Goal: Information Seeking & Learning: Learn about a topic

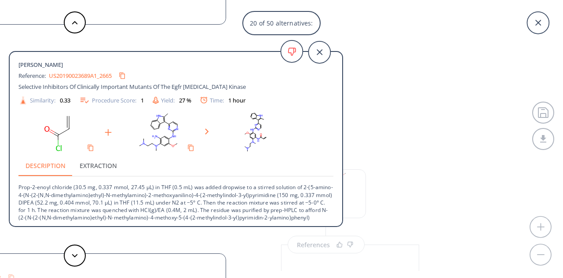
scroll to position [69, 0]
click at [77, 256] on icon at bounding box center [75, 256] width 6 height 4
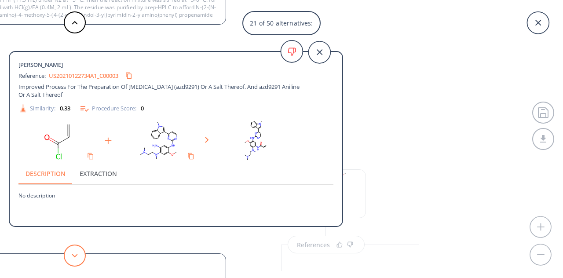
click at [77, 256] on icon at bounding box center [75, 256] width 6 height 4
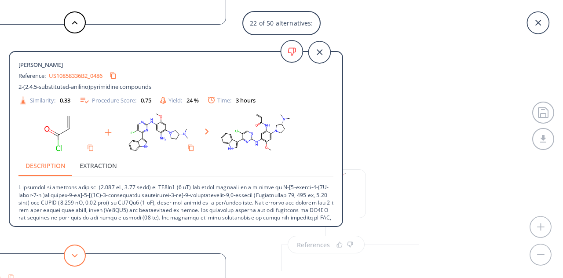
click at [77, 256] on icon at bounding box center [75, 256] width 6 height 4
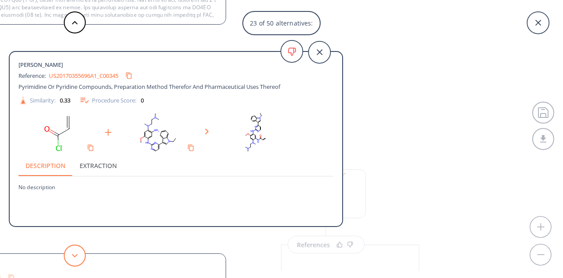
click at [77, 256] on icon at bounding box center [75, 256] width 6 height 4
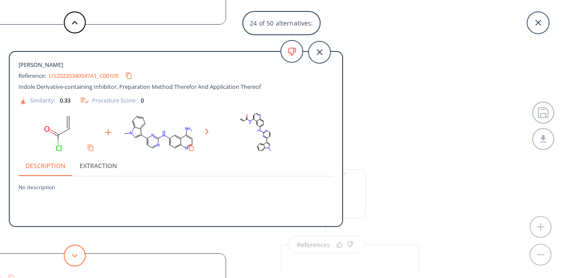
click at [77, 256] on icon at bounding box center [75, 256] width 6 height 4
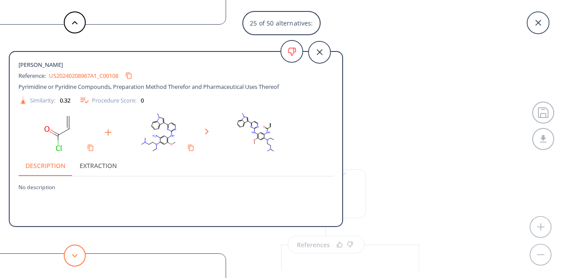
click at [77, 256] on icon at bounding box center [75, 256] width 6 height 4
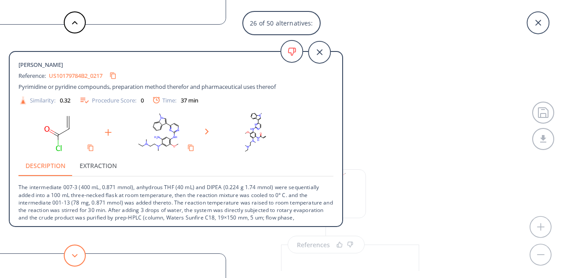
click at [77, 256] on icon at bounding box center [75, 256] width 6 height 4
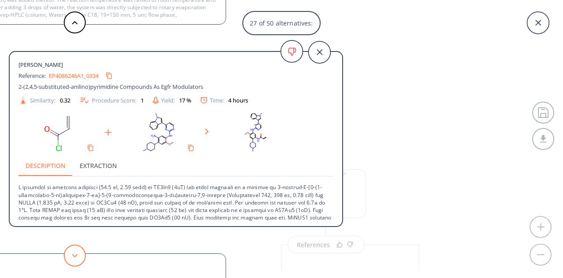
click at [77, 256] on icon at bounding box center [75, 256] width 6 height 4
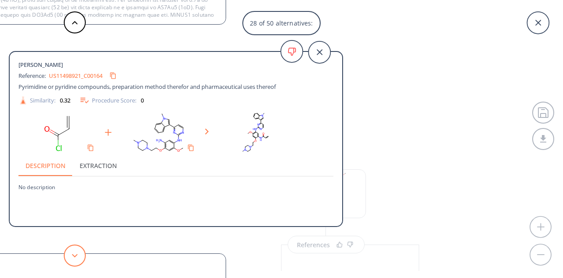
click at [77, 256] on icon at bounding box center [75, 256] width 6 height 4
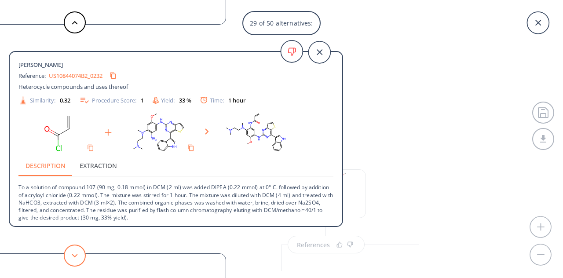
click at [77, 256] on icon at bounding box center [75, 256] width 6 height 4
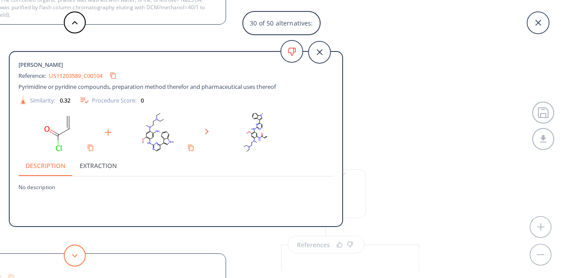
click at [77, 256] on icon at bounding box center [75, 256] width 6 height 4
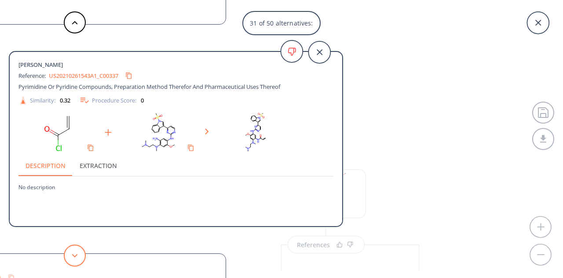
click at [77, 256] on icon at bounding box center [75, 256] width 6 height 4
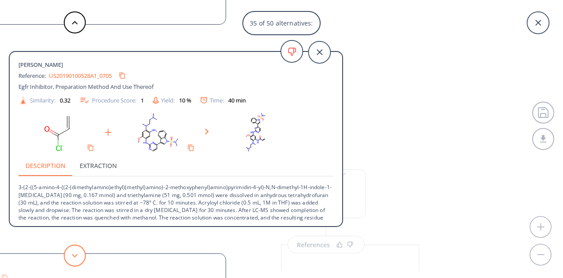
click at [77, 256] on icon at bounding box center [75, 256] width 6 height 4
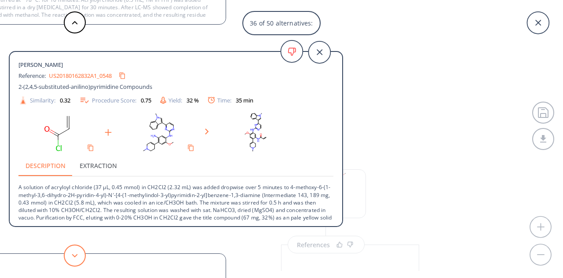
click at [77, 256] on icon at bounding box center [75, 256] width 6 height 4
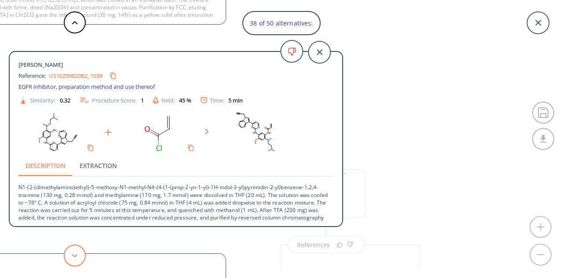
click at [74, 255] on icon at bounding box center [75, 256] width 6 height 4
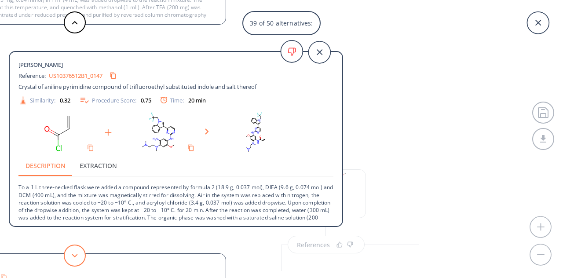
click at [69, 253] on button at bounding box center [75, 255] width 22 height 22
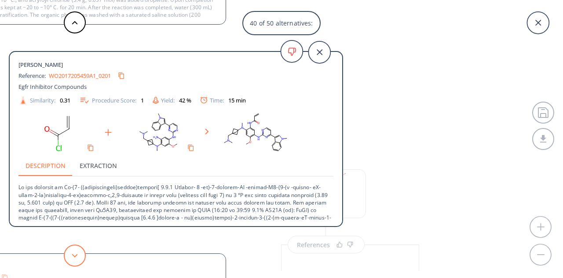
click at [69, 253] on button at bounding box center [75, 255] width 22 height 22
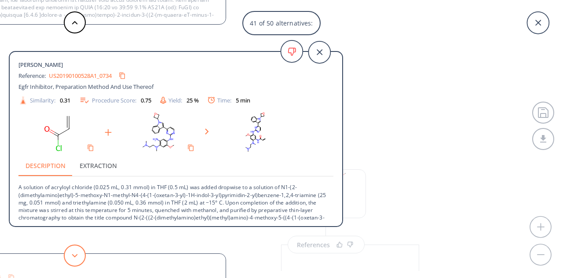
click at [69, 253] on button at bounding box center [75, 255] width 22 height 22
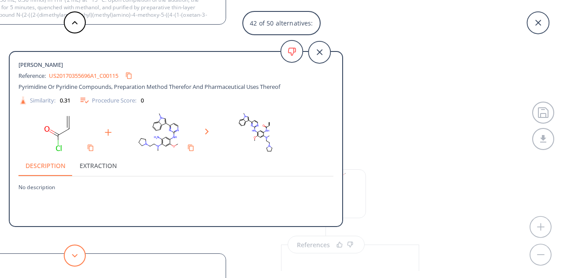
click at [69, 253] on button at bounding box center [75, 255] width 22 height 22
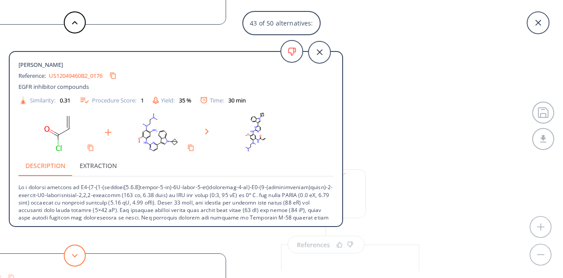
click at [69, 253] on button at bounding box center [75, 255] width 22 height 22
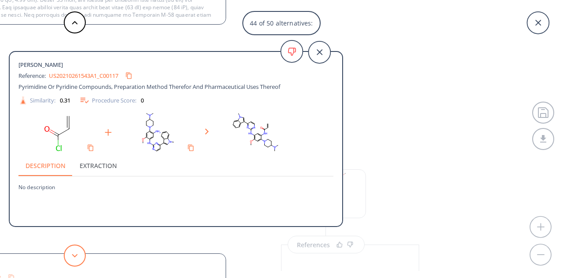
click at [69, 253] on button at bounding box center [75, 255] width 22 height 22
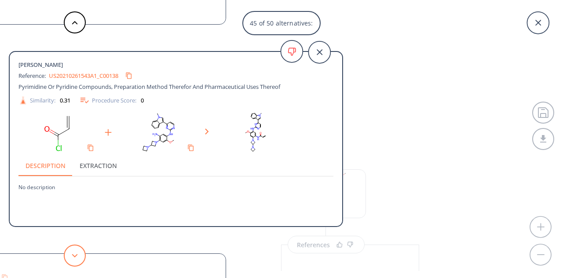
click at [69, 253] on button at bounding box center [75, 255] width 22 height 22
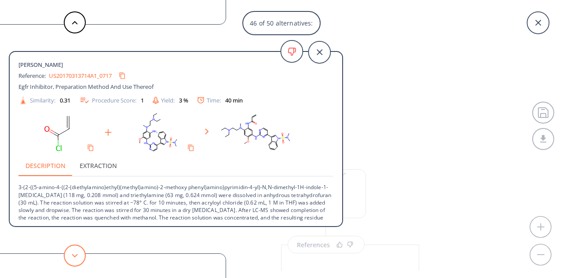
click at [69, 253] on button at bounding box center [75, 255] width 22 height 22
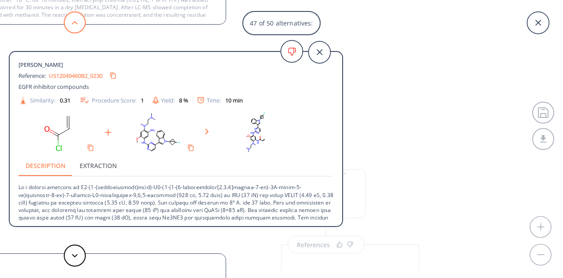
click at [77, 24] on icon at bounding box center [75, 23] width 6 height 4
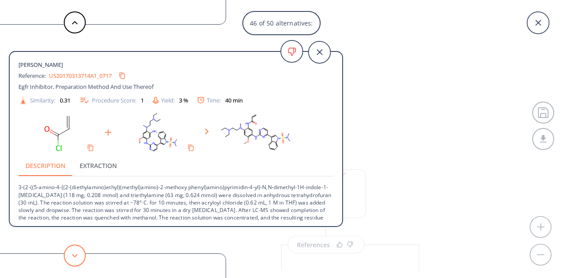
click at [71, 260] on button at bounding box center [75, 255] width 22 height 22
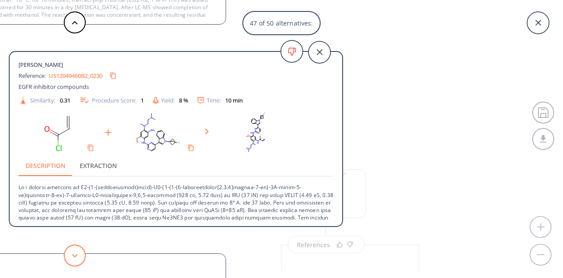
click at [75, 254] on icon at bounding box center [75, 256] width 6 height 4
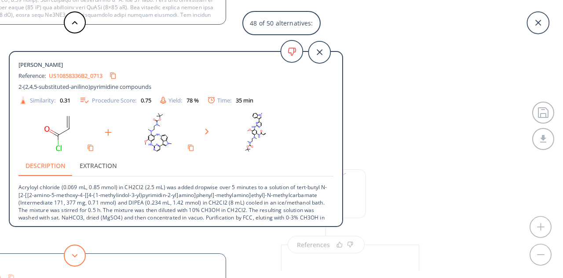
click at [67, 258] on button at bounding box center [75, 255] width 22 height 22
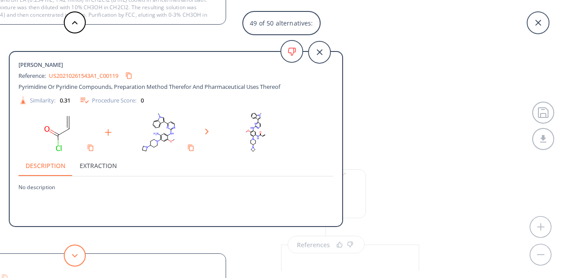
click at [67, 258] on button at bounding box center [75, 255] width 22 height 22
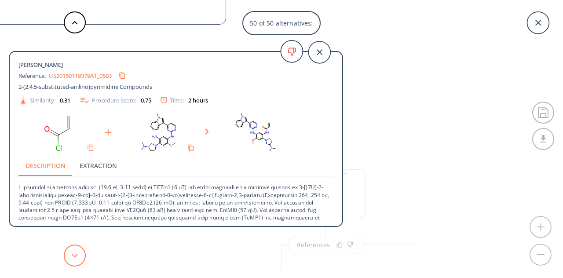
click at [78, 251] on button at bounding box center [75, 255] width 22 height 22
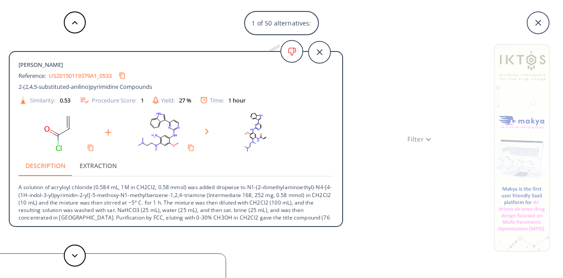
click at [450, 118] on div "1 of 50 alternatives: [PERSON_NAME] Reference: US20150119379A1_0533 2-(2,4,5-su…" at bounding box center [281, 139] width 563 height 278
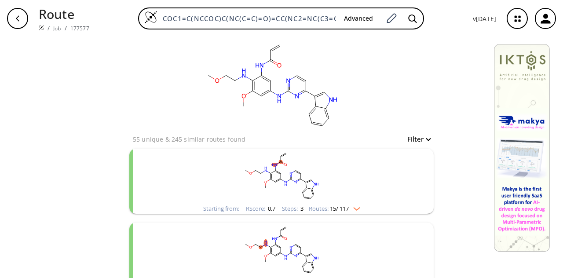
click at [299, 167] on rect "clusters" at bounding box center [281, 176] width 229 height 55
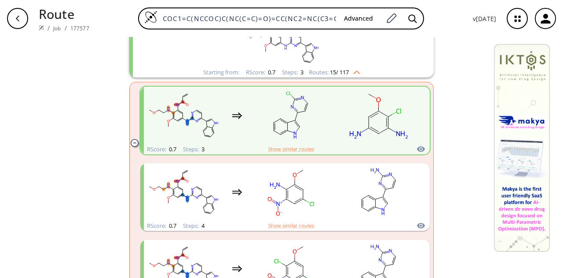
scroll to position [102, 0]
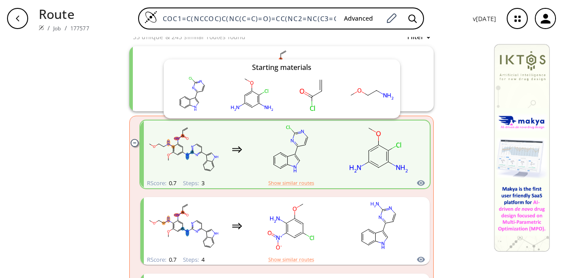
click at [416, 182] on icon "clusters" at bounding box center [420, 183] width 9 height 11
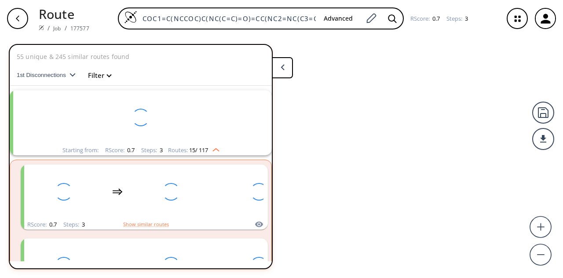
scroll to position [20, 0]
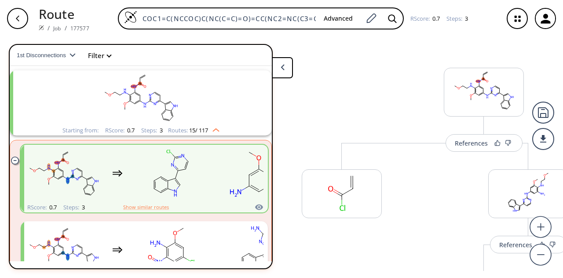
click at [286, 71] on button at bounding box center [282, 67] width 21 height 21
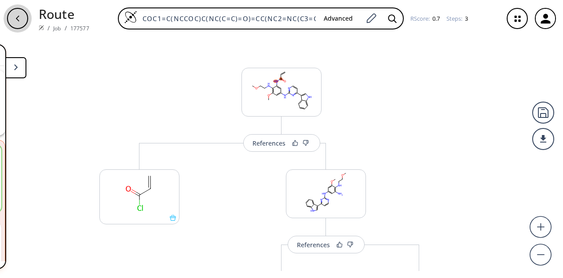
click at [19, 22] on icon "button" at bounding box center [17, 18] width 7 height 7
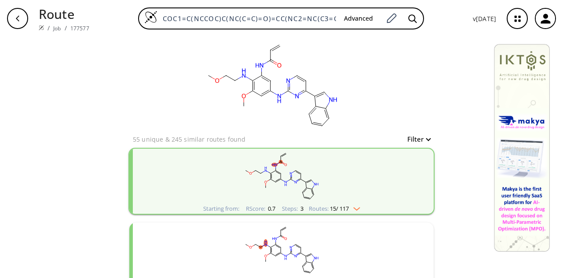
click at [366, 175] on rect "clusters" at bounding box center [281, 176] width 229 height 55
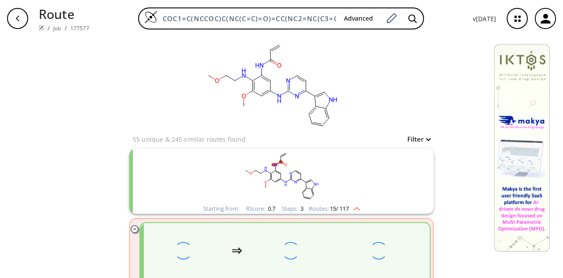
scroll to position [102, 0]
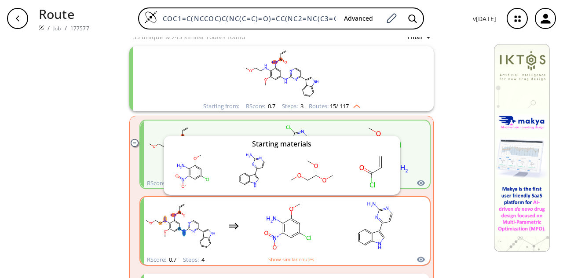
click at [418, 258] on icon "clusters" at bounding box center [421, 260] width 8 height 6
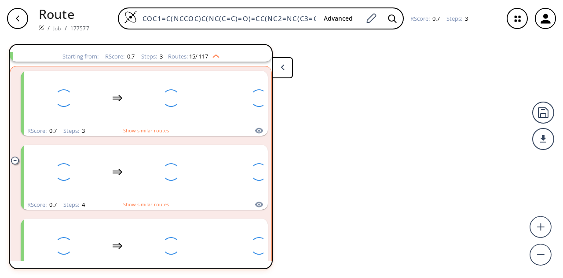
scroll to position [94, 0]
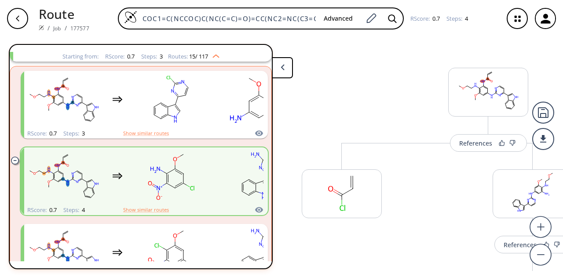
click at [280, 64] on icon at bounding box center [282, 67] width 4 height 6
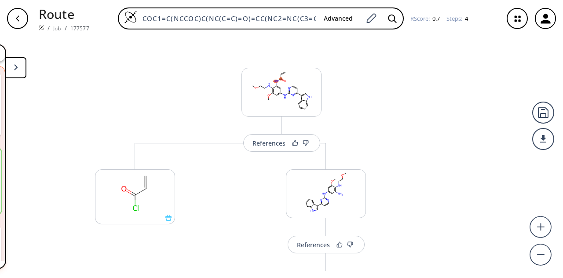
scroll to position [308, 0]
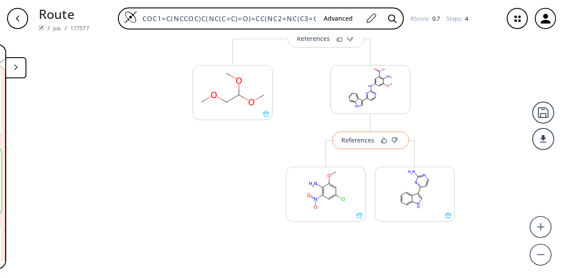
click at [353, 138] on div "References" at bounding box center [357, 140] width 33 height 6
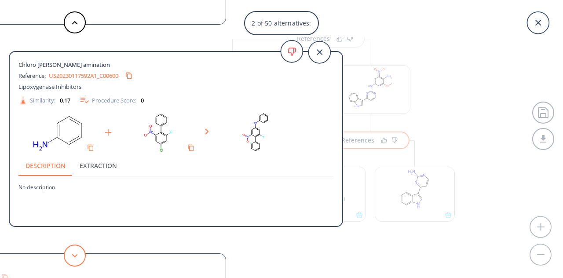
click at [72, 258] on button at bounding box center [75, 255] width 22 height 22
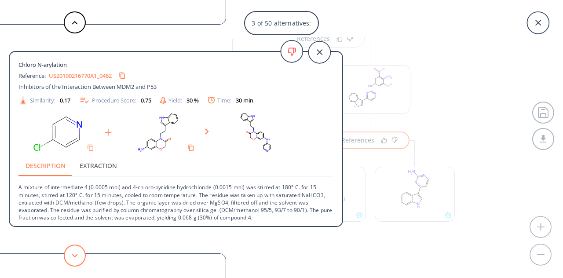
click at [72, 257] on icon at bounding box center [75, 256] width 6 height 4
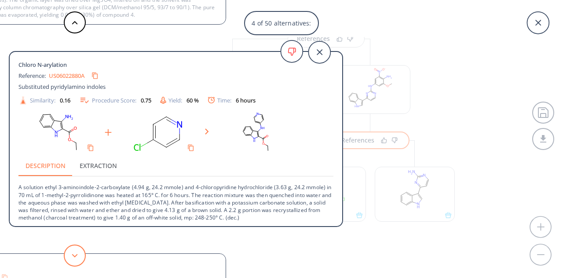
click at [72, 257] on icon at bounding box center [75, 256] width 6 height 4
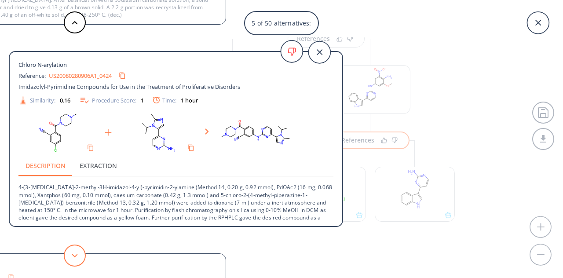
click at [72, 257] on icon at bounding box center [75, 256] width 6 height 4
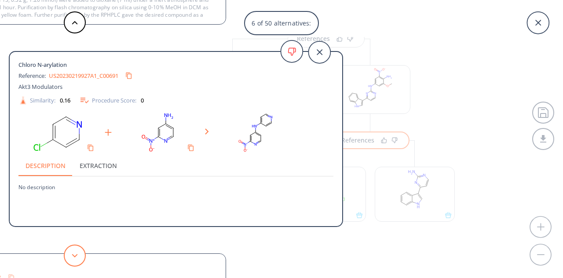
click at [72, 257] on icon at bounding box center [75, 256] width 6 height 4
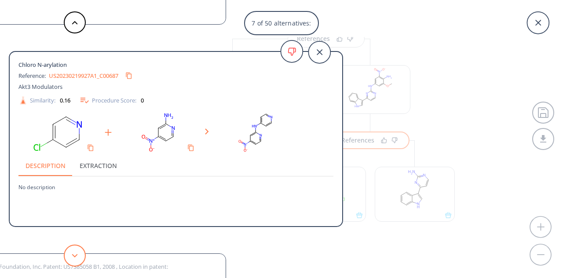
click at [72, 257] on icon at bounding box center [75, 256] width 6 height 4
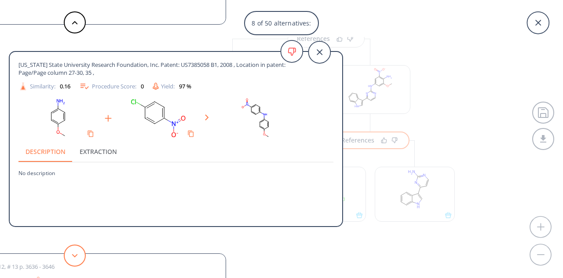
click at [72, 257] on icon at bounding box center [75, 256] width 6 height 4
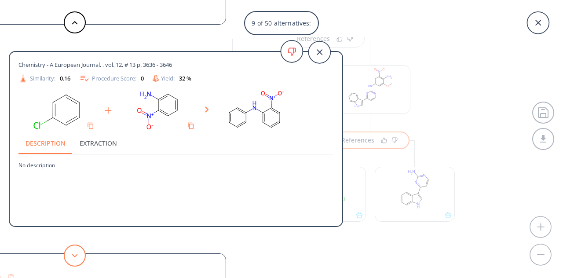
click at [72, 257] on icon at bounding box center [75, 256] width 6 height 4
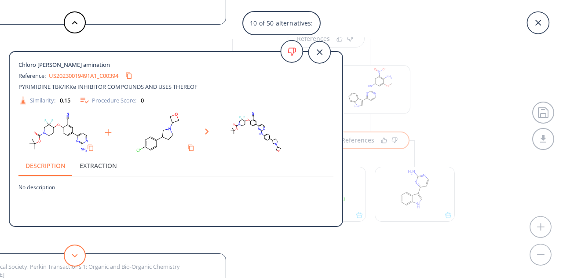
click at [72, 257] on icon at bounding box center [75, 256] width 6 height 4
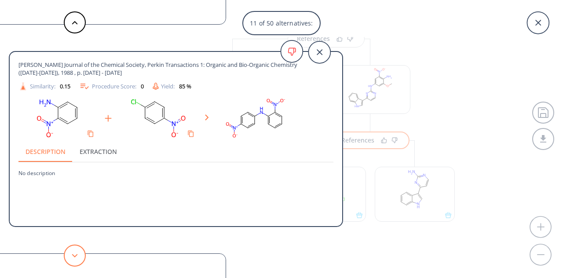
click at [72, 257] on icon at bounding box center [75, 256] width 6 height 4
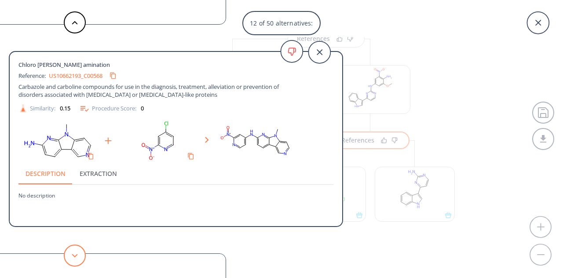
click at [76, 259] on button at bounding box center [75, 255] width 22 height 22
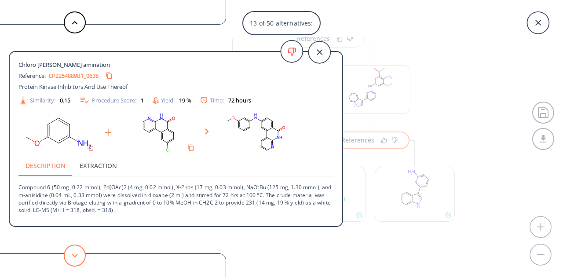
click at [76, 259] on button at bounding box center [75, 255] width 22 height 22
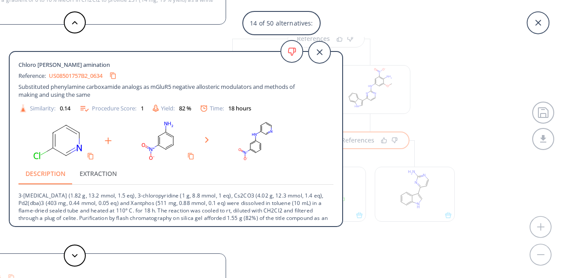
drag, startPoint x: 78, startPoint y: 22, endPoint x: 68, endPoint y: 36, distance: 17.7
click at [78, 22] on button at bounding box center [75, 22] width 22 height 22
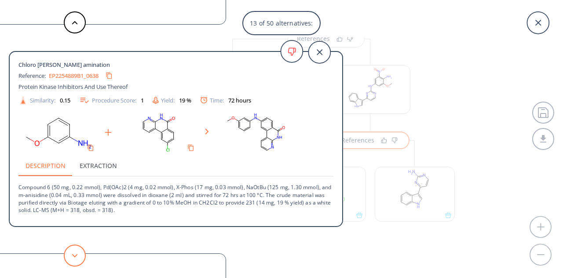
click at [70, 257] on button at bounding box center [75, 255] width 22 height 22
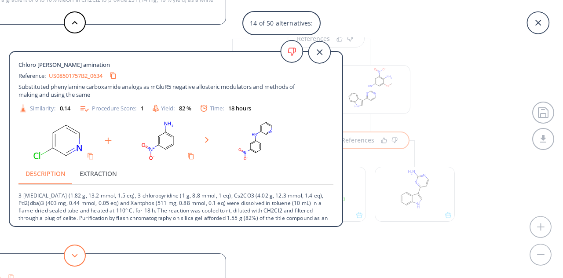
click at [70, 257] on button at bounding box center [75, 255] width 22 height 22
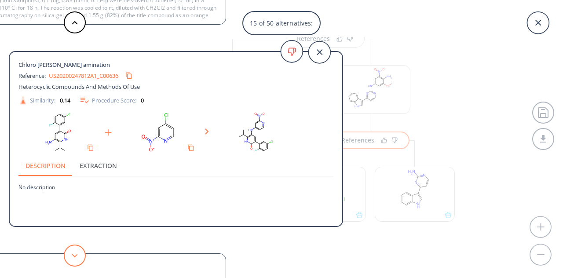
click at [70, 257] on button at bounding box center [75, 255] width 22 height 22
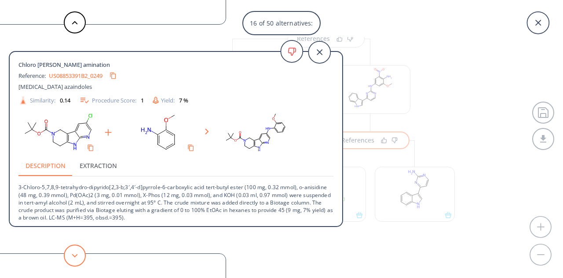
click at [70, 257] on button at bounding box center [75, 255] width 22 height 22
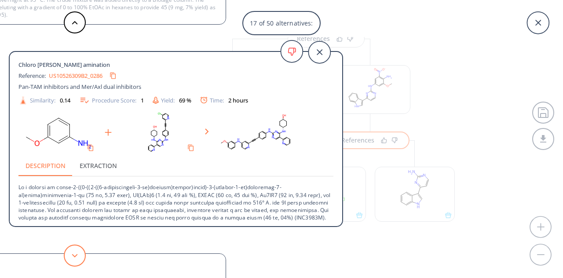
click at [70, 257] on button at bounding box center [75, 255] width 22 height 22
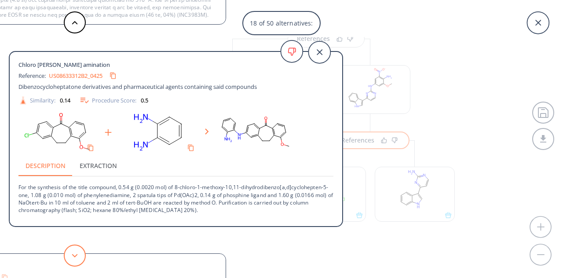
click at [70, 257] on button at bounding box center [75, 255] width 22 height 22
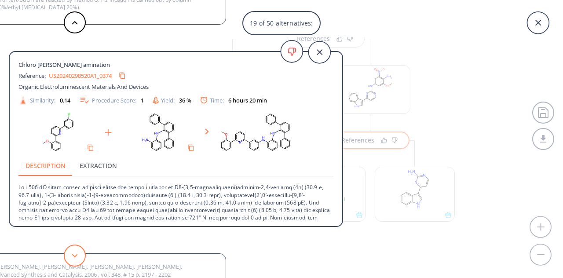
click at [70, 257] on button at bounding box center [75, 255] width 22 height 22
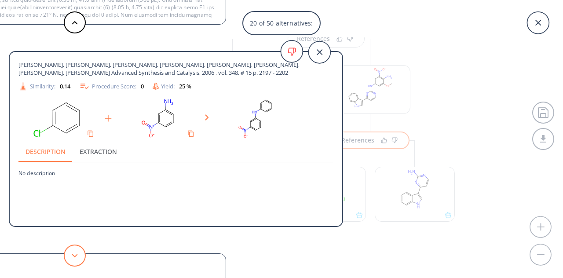
click at [70, 257] on button at bounding box center [75, 255] width 22 height 22
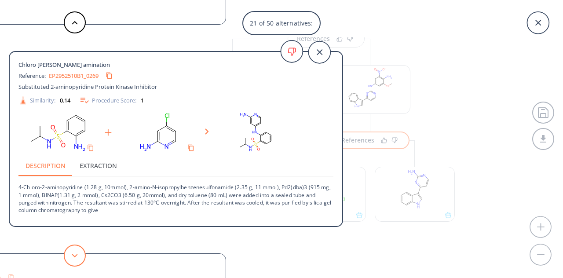
click at [70, 257] on button at bounding box center [75, 255] width 22 height 22
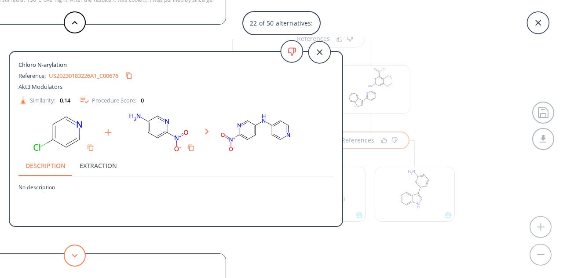
click at [70, 257] on button at bounding box center [75, 255] width 22 height 22
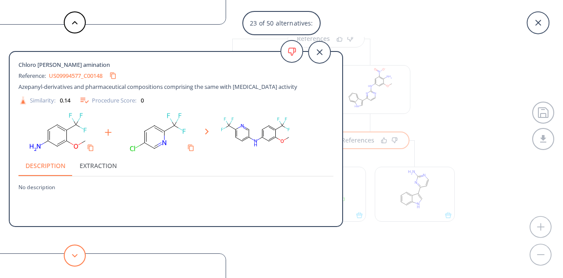
click at [70, 257] on button at bounding box center [75, 255] width 22 height 22
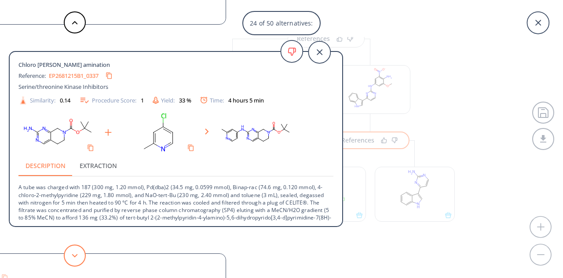
click at [78, 258] on button at bounding box center [75, 255] width 22 height 22
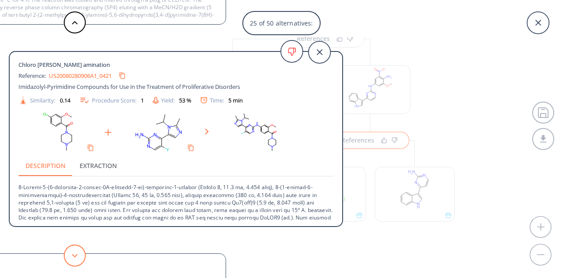
click at [72, 263] on button at bounding box center [75, 255] width 22 height 22
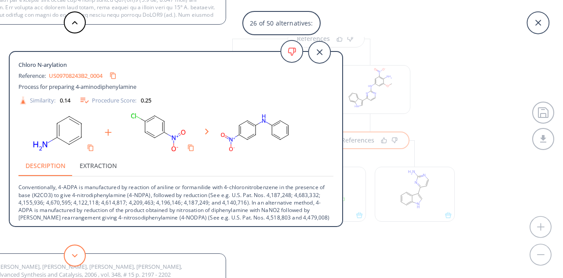
click at [80, 245] on button at bounding box center [75, 255] width 22 height 22
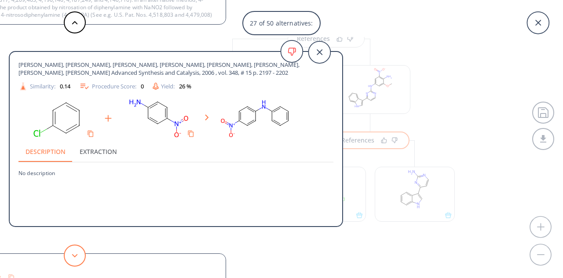
click at [80, 245] on button at bounding box center [75, 255] width 22 height 22
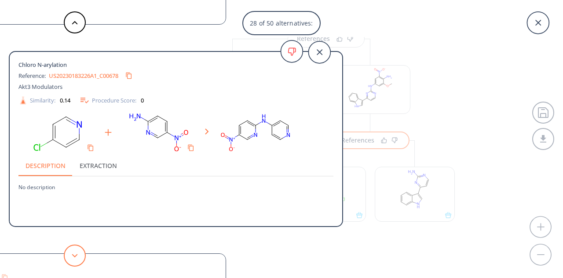
click at [80, 245] on button at bounding box center [75, 255] width 22 height 22
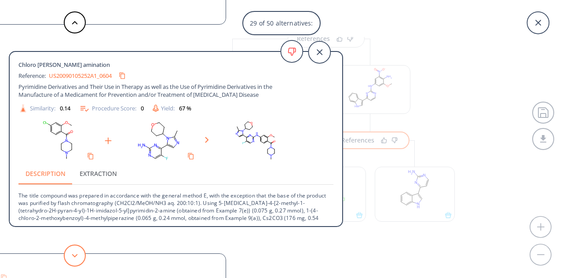
click at [78, 252] on button at bounding box center [75, 255] width 22 height 22
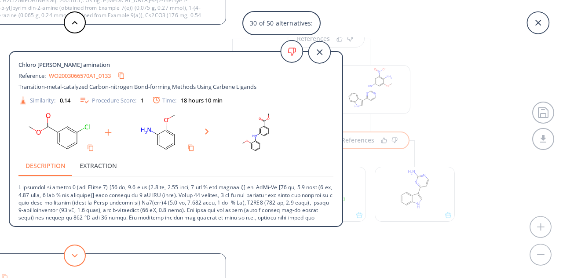
click at [77, 254] on icon at bounding box center [75, 256] width 6 height 4
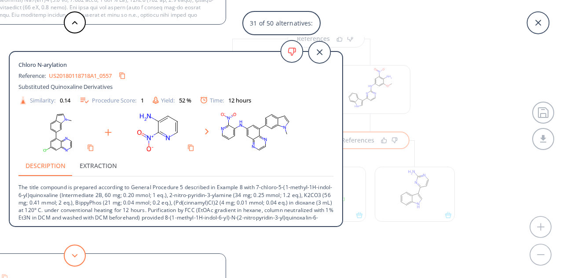
click at [72, 252] on button at bounding box center [75, 255] width 22 height 22
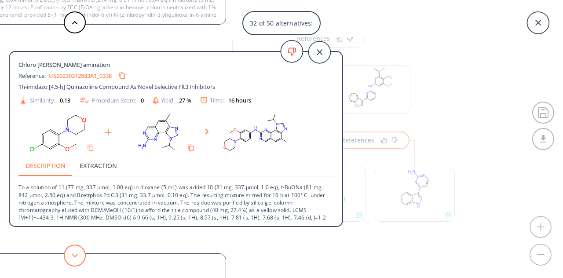
click at [73, 252] on button at bounding box center [75, 255] width 22 height 22
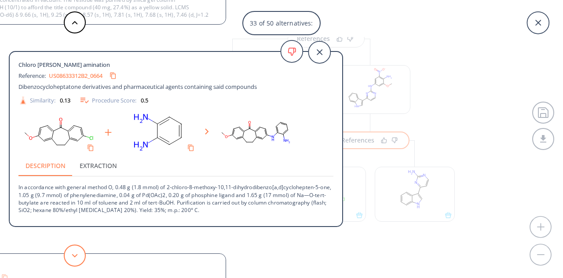
click at [73, 252] on button at bounding box center [75, 255] width 22 height 22
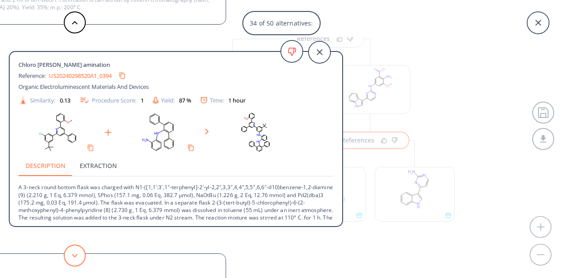
click at [79, 250] on button at bounding box center [75, 255] width 22 height 22
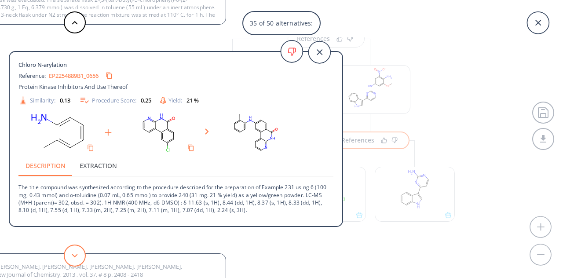
click at [79, 251] on button at bounding box center [75, 255] width 22 height 22
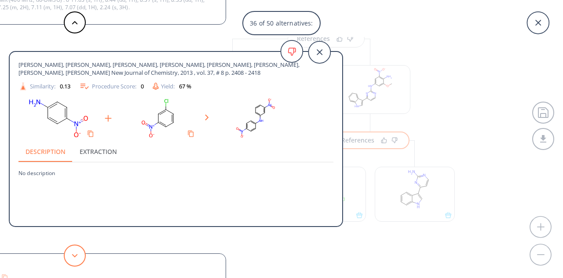
click at [79, 251] on button at bounding box center [75, 255] width 22 height 22
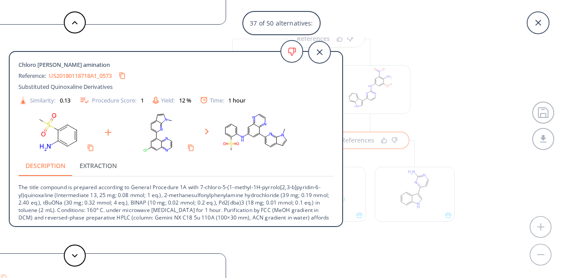
click at [98, 277] on html "Route / Job / 177577 COC1=C(NCCOC)C([GEOGRAPHIC_DATA](C=C)=O)=CC(NC2=[GEOGRAPHI…" at bounding box center [281, 139] width 563 height 278
click at [73, 248] on button at bounding box center [75, 255] width 22 height 22
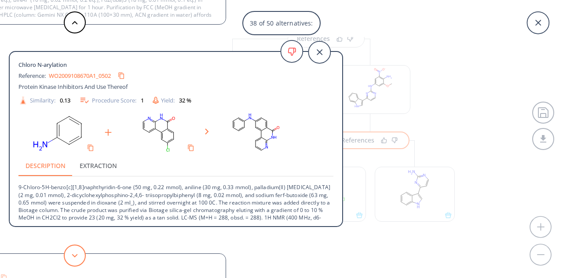
click at [74, 248] on button at bounding box center [75, 255] width 22 height 22
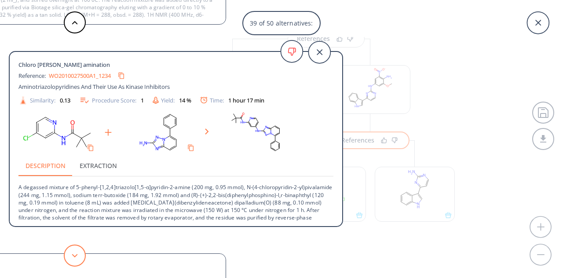
click at [73, 249] on button at bounding box center [75, 255] width 22 height 22
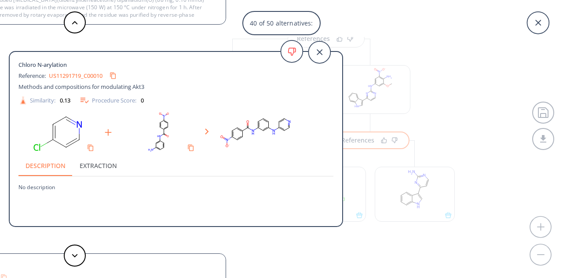
click at [405, 37] on div "40 of 50 alternatives: Chloro [PERSON_NAME] amination Reference: US20230019491A…" at bounding box center [281, 139] width 563 height 278
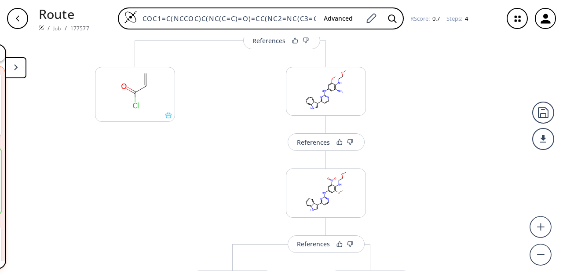
scroll to position [205, 0]
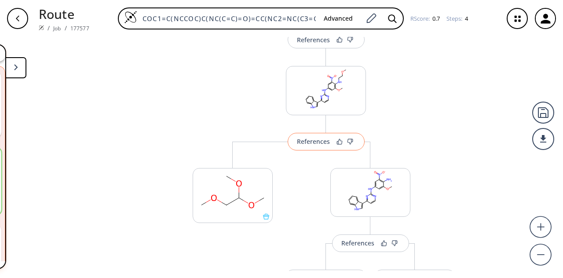
click at [316, 144] on div "References" at bounding box center [313, 141] width 33 height 6
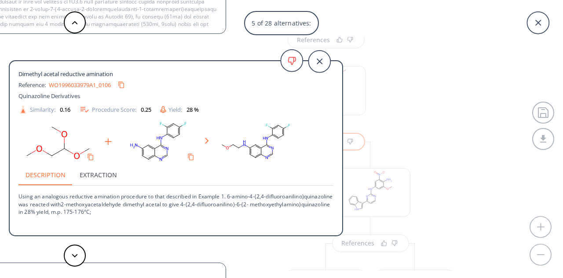
scroll to position [54, 0]
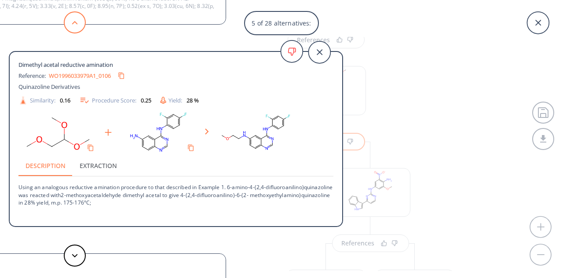
click at [77, 25] on button at bounding box center [75, 22] width 22 height 22
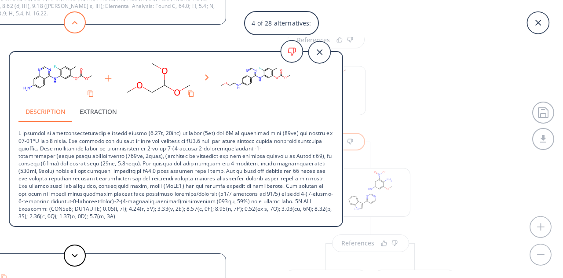
click at [77, 25] on button at bounding box center [75, 22] width 22 height 22
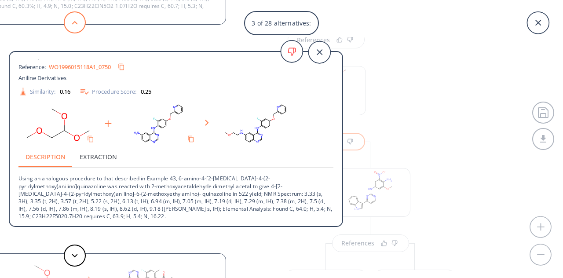
click at [77, 25] on button at bounding box center [75, 22] width 22 height 22
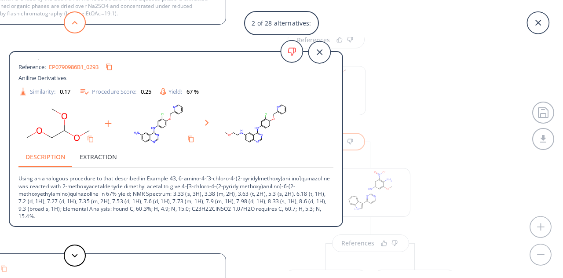
click at [77, 25] on button at bounding box center [75, 22] width 22 height 22
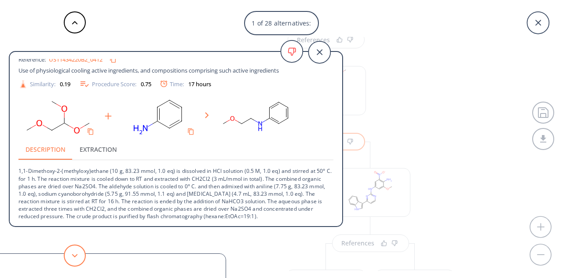
click at [77, 250] on button at bounding box center [75, 255] width 22 height 22
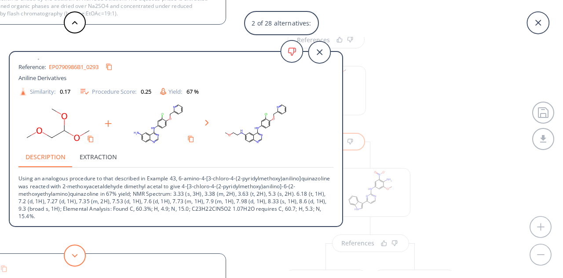
click at [77, 250] on button at bounding box center [75, 255] width 22 height 22
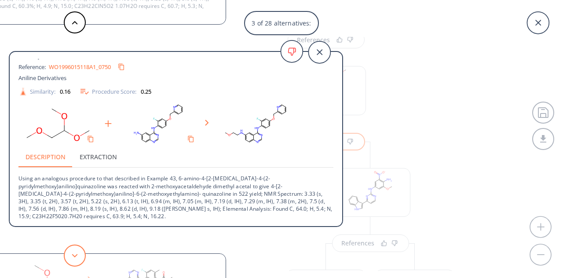
click at [77, 250] on button at bounding box center [75, 255] width 22 height 22
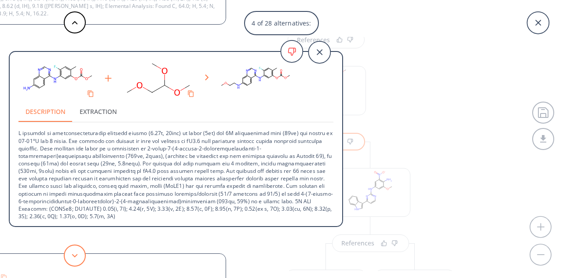
click at [77, 258] on button at bounding box center [75, 255] width 22 height 22
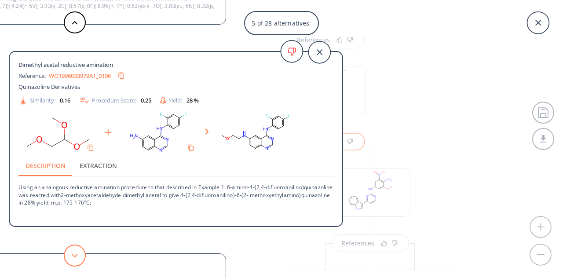
click at [76, 259] on button at bounding box center [75, 255] width 22 height 22
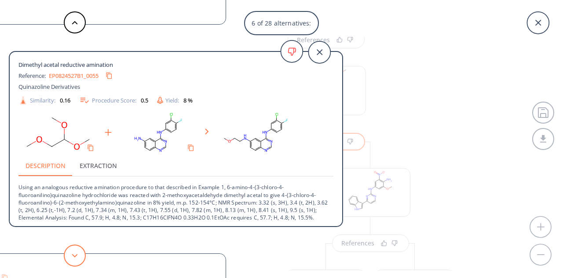
click at [76, 260] on button at bounding box center [75, 255] width 22 height 22
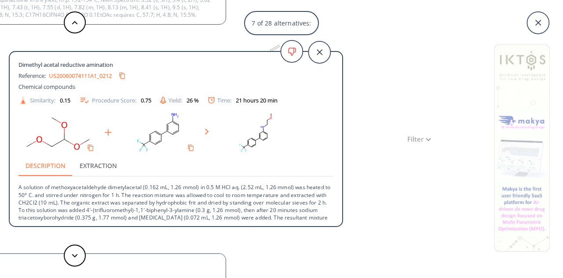
click at [364, 57] on div "7 of 28 alternatives: Dimethyl acetal reductive amination Reference: US11434220…" at bounding box center [281, 139] width 563 height 278
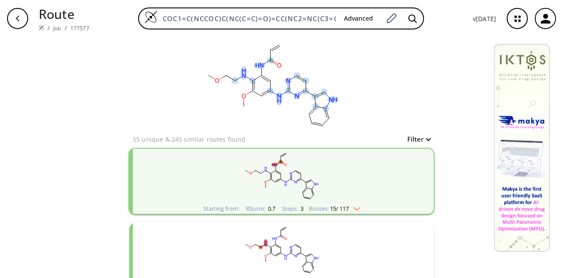
click at [281, 95] on icon at bounding box center [283, 94] width 4 height 2
click at [269, 120] on rect at bounding box center [272, 85] width 176 height 97
click at [352, 93] on rect at bounding box center [272, 85] width 176 height 97
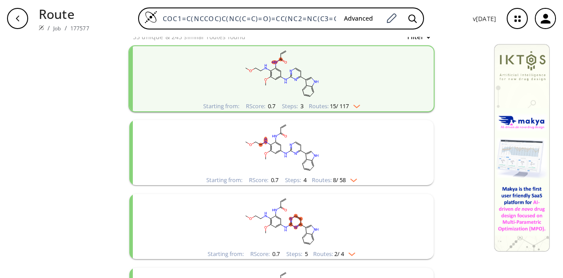
scroll to position [205, 0]
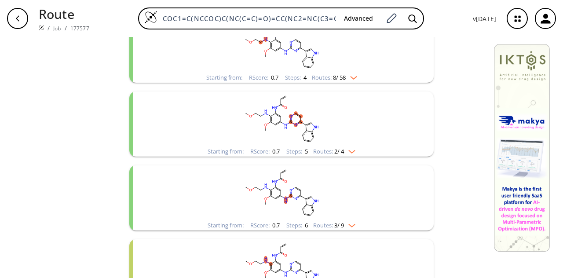
click at [332, 132] on rect "clusters" at bounding box center [281, 118] width 229 height 55
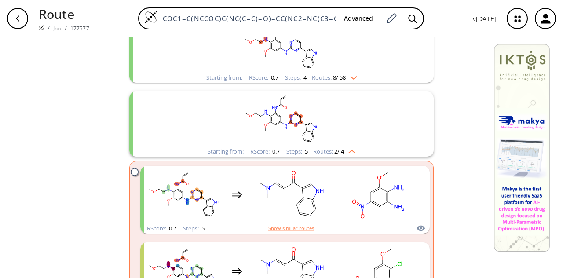
click at [148, 138] on div "Starting from: RScore : 0.7 Steps : 5 Routes: 2 / 4" at bounding box center [281, 123] width 304 height 65
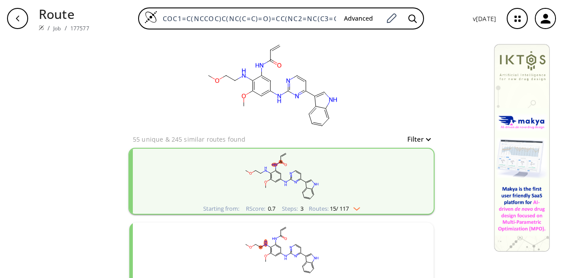
scroll to position [102, 0]
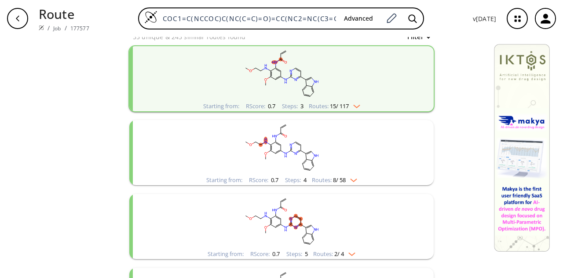
click at [339, 154] on rect "clusters" at bounding box center [281, 147] width 229 height 55
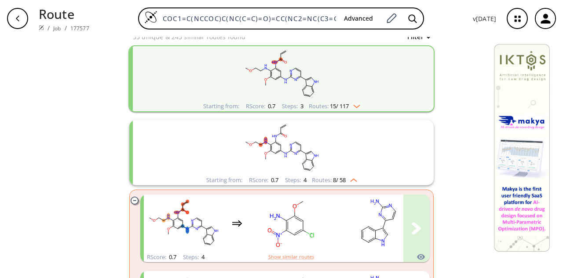
scroll to position [205, 0]
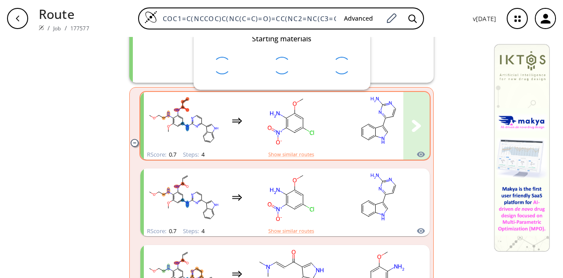
click at [417, 153] on icon "clusters" at bounding box center [421, 155] width 8 height 6
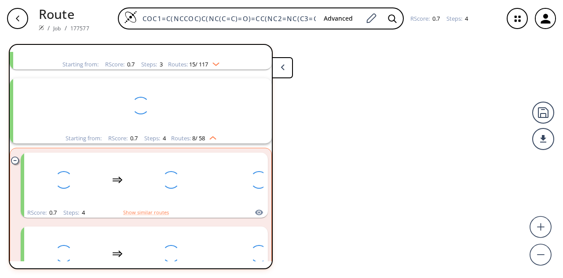
scroll to position [94, 0]
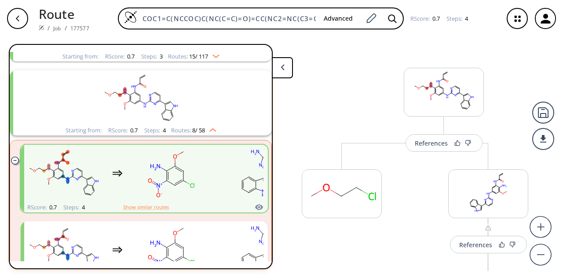
click at [284, 71] on button at bounding box center [282, 67] width 21 height 21
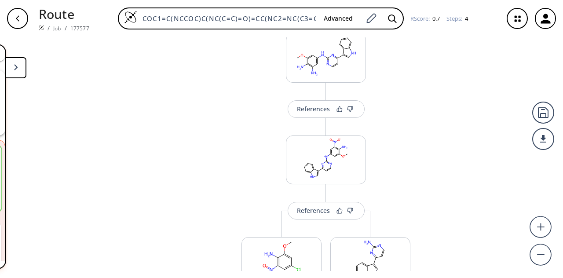
scroll to position [340, 0]
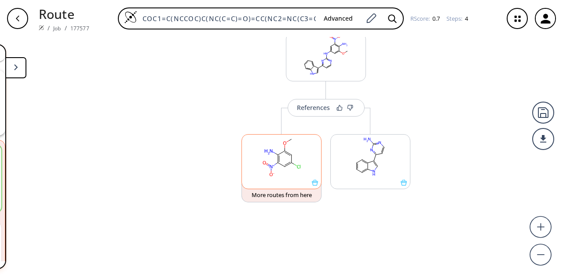
click at [300, 166] on rect at bounding box center [281, 157] width 79 height 45
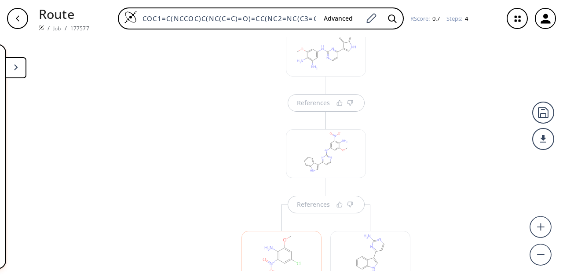
scroll to position [141, 0]
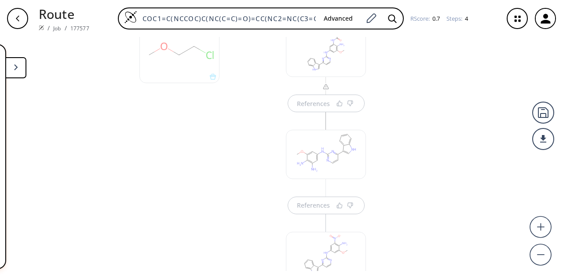
click at [179, 185] on div at bounding box center [179, 230] width 89 height 457
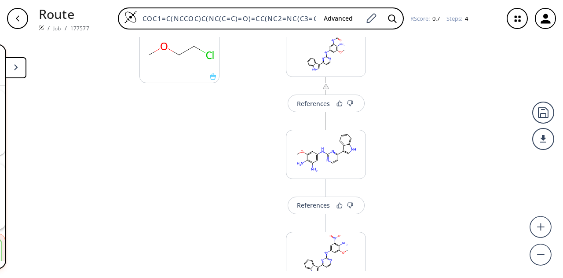
scroll to position [94, 0]
click at [312, 208] on div "References" at bounding box center [313, 205] width 33 height 6
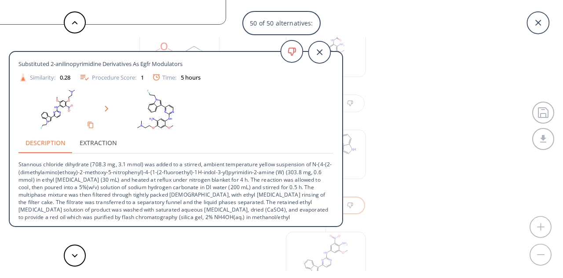
scroll to position [32, 0]
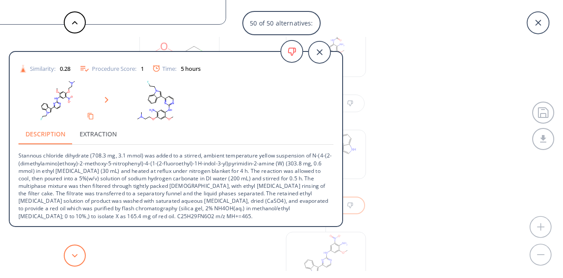
click at [68, 257] on button at bounding box center [75, 255] width 22 height 22
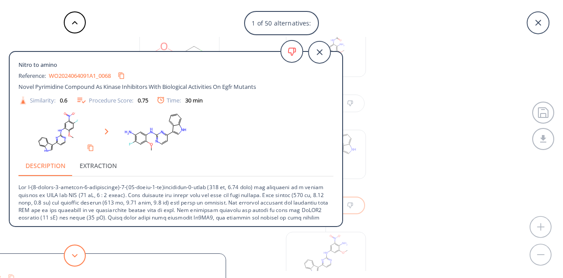
click at [80, 257] on button at bounding box center [75, 255] width 22 height 22
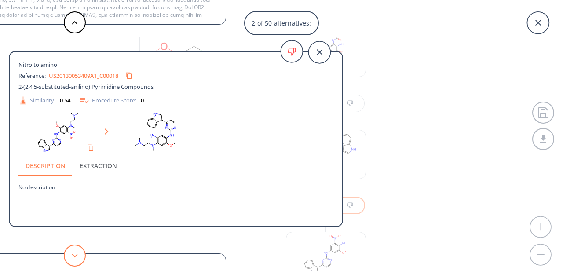
click at [80, 257] on button at bounding box center [75, 255] width 22 height 22
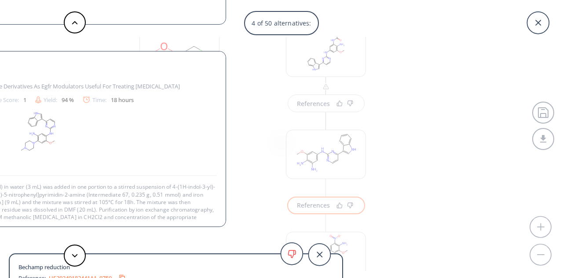
scroll to position [9, 0]
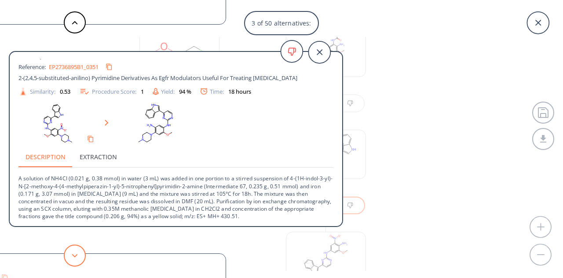
click at [68, 251] on button at bounding box center [75, 255] width 22 height 22
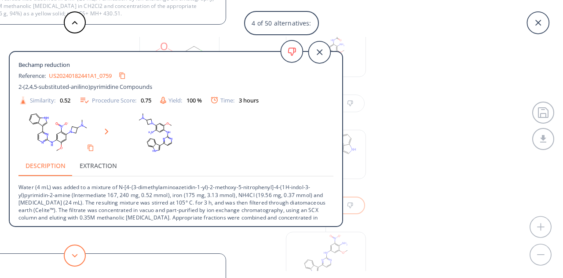
click at [74, 254] on icon at bounding box center [75, 256] width 6 height 4
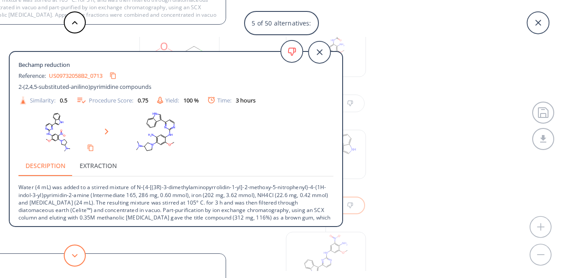
click at [73, 250] on button at bounding box center [75, 255] width 22 height 22
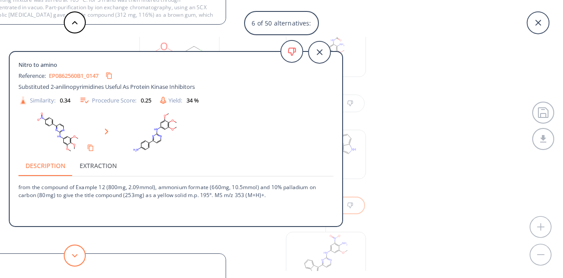
click at [70, 247] on button at bounding box center [75, 255] width 22 height 22
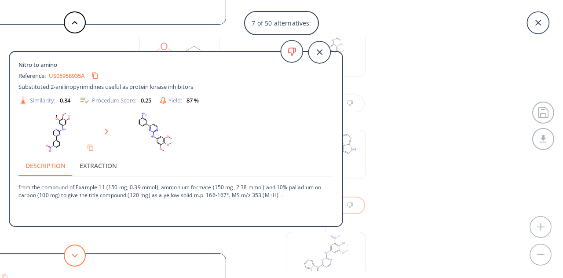
click at [69, 246] on button at bounding box center [75, 255] width 22 height 22
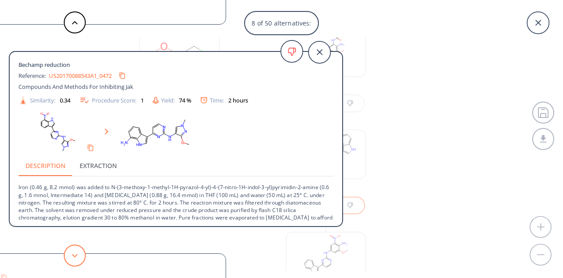
click at [73, 254] on icon at bounding box center [75, 256] width 6 height 4
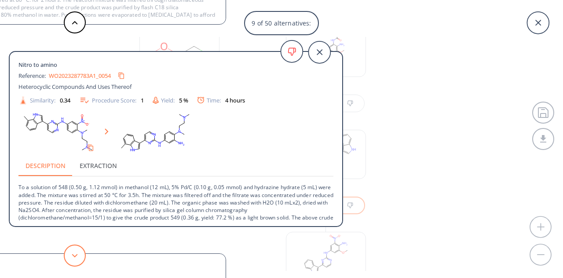
click at [65, 253] on button at bounding box center [75, 255] width 22 height 22
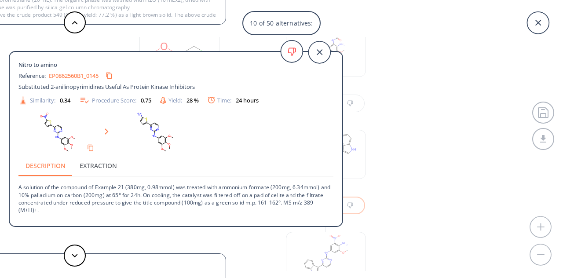
click at [77, 261] on button at bounding box center [75, 255] width 22 height 22
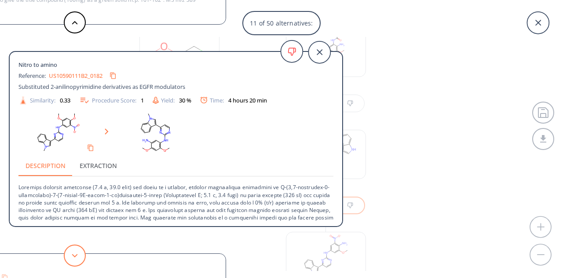
click at [77, 261] on button at bounding box center [75, 255] width 22 height 22
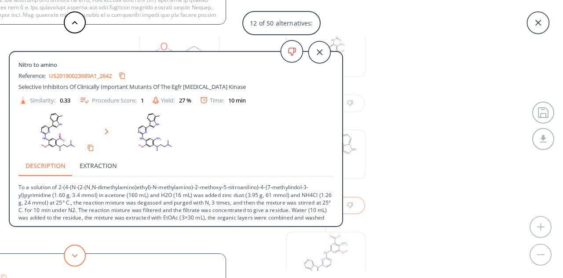
click at [77, 261] on button at bounding box center [75, 255] width 22 height 22
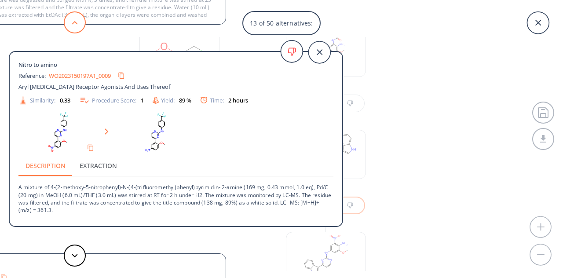
click at [75, 26] on button at bounding box center [75, 22] width 22 height 22
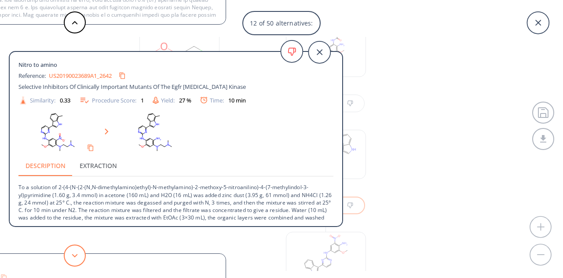
click at [73, 255] on polygon at bounding box center [75, 256] width 6 height 4
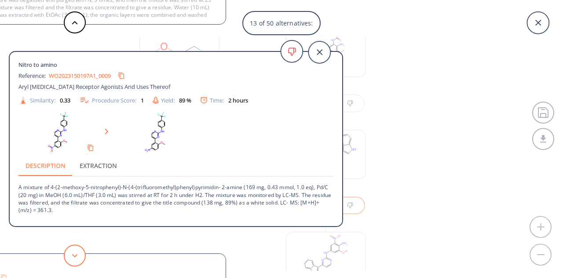
click at [73, 255] on polygon at bounding box center [75, 256] width 6 height 4
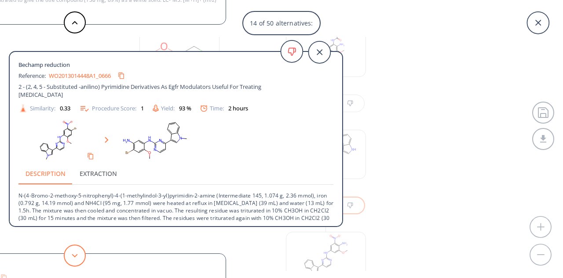
click at [73, 255] on polygon at bounding box center [75, 256] width 6 height 4
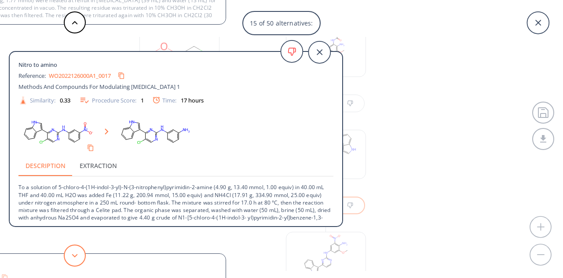
click at [73, 255] on polygon at bounding box center [75, 256] width 6 height 4
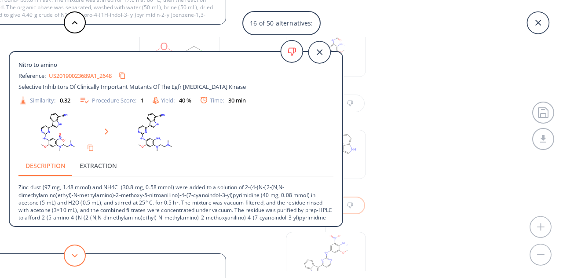
click at [73, 255] on polygon at bounding box center [75, 256] width 6 height 4
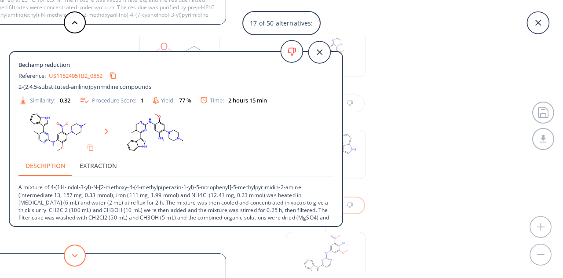
click at [73, 254] on icon at bounding box center [75, 256] width 6 height 4
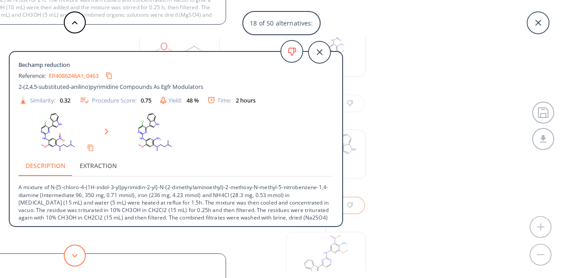
click at [73, 255] on polygon at bounding box center [75, 256] width 6 height 4
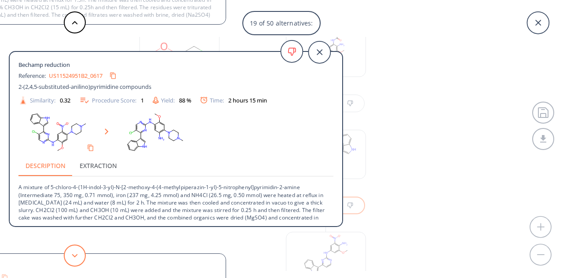
click at [73, 255] on polygon at bounding box center [75, 256] width 6 height 4
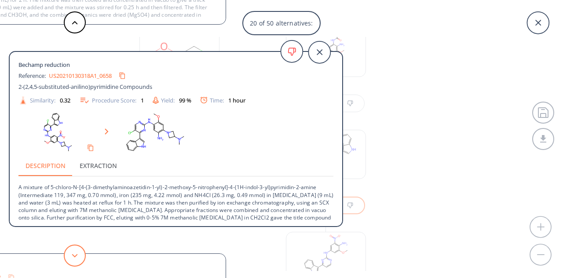
click at [73, 255] on polygon at bounding box center [75, 256] width 6 height 4
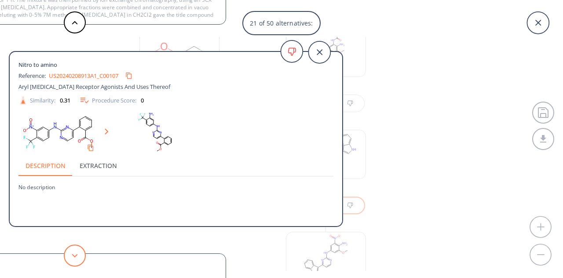
click at [73, 255] on polygon at bounding box center [75, 256] width 6 height 4
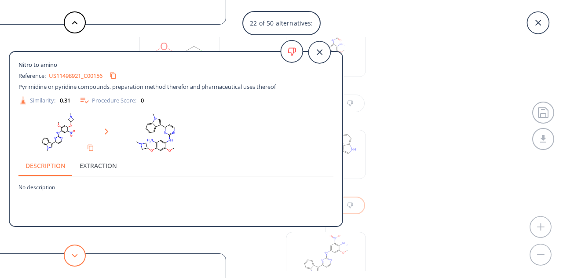
click at [73, 255] on polygon at bounding box center [75, 256] width 6 height 4
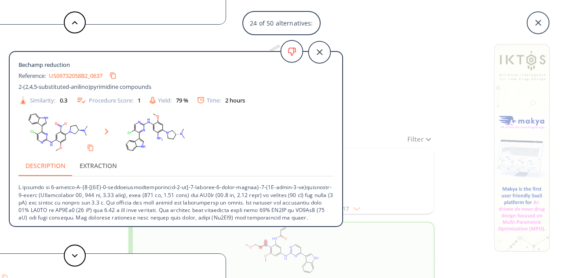
click at [404, 91] on div "24 of 50 alternatives: Nitro to amino Reference: WO2024064091A1_0068 Novel Pyri…" at bounding box center [281, 139] width 563 height 278
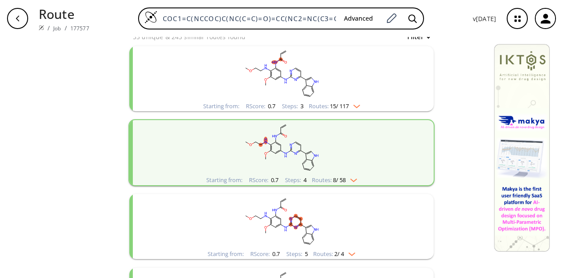
scroll to position [205, 0]
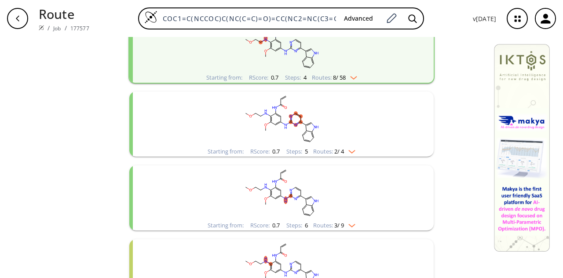
click at [330, 128] on rect "clusters" at bounding box center [281, 118] width 229 height 55
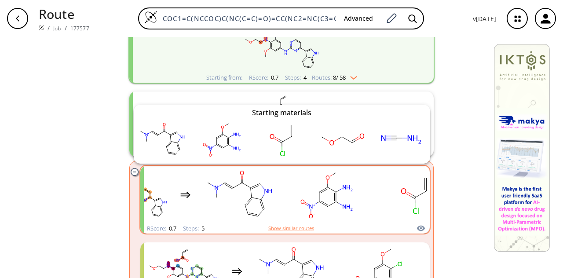
click at [417, 231] on icon "clusters" at bounding box center [420, 228] width 9 height 11
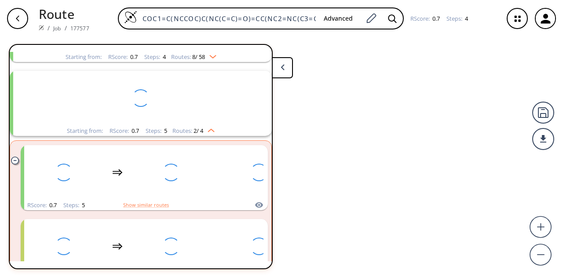
scroll to position [167, 0]
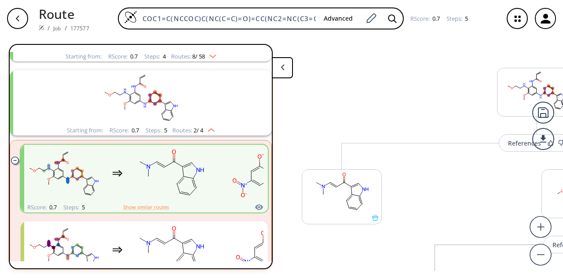
click at [278, 64] on button at bounding box center [282, 67] width 21 height 21
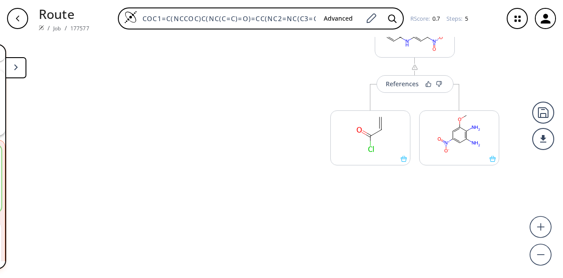
scroll to position [363, 0]
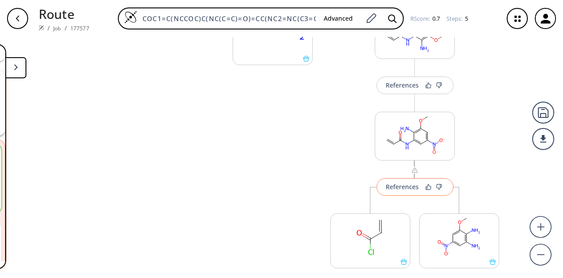
click at [398, 186] on div "References" at bounding box center [401, 187] width 33 height 6
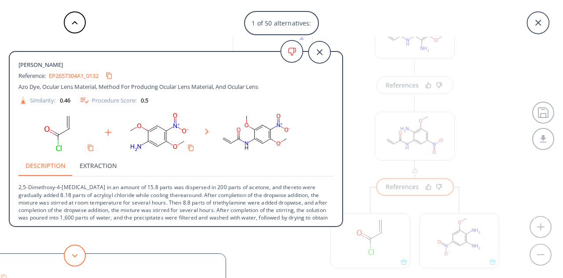
click at [76, 256] on icon at bounding box center [75, 256] width 6 height 4
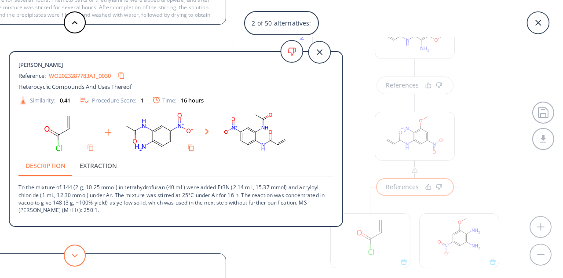
click at [76, 256] on icon at bounding box center [75, 256] width 6 height 4
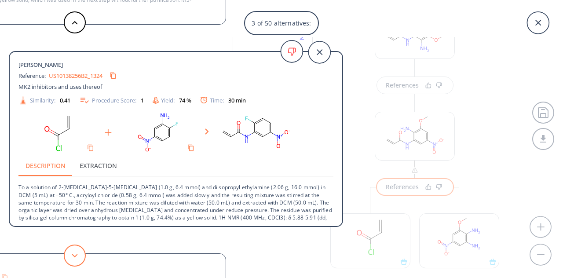
click at [76, 256] on icon at bounding box center [75, 256] width 6 height 4
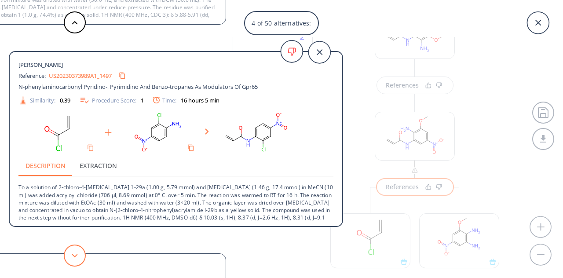
click at [76, 256] on icon at bounding box center [75, 256] width 6 height 4
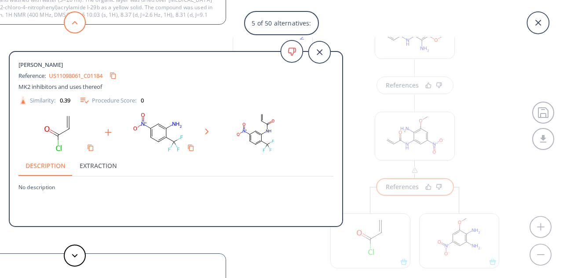
click at [81, 24] on button at bounding box center [75, 22] width 22 height 22
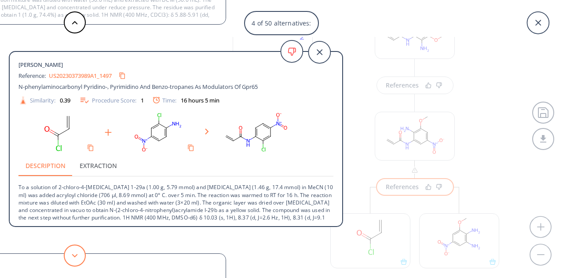
click at [72, 257] on button at bounding box center [75, 255] width 22 height 22
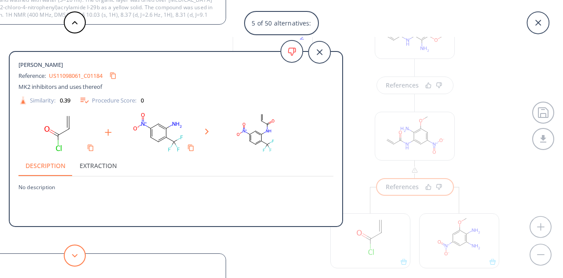
click at [70, 256] on button at bounding box center [75, 255] width 22 height 22
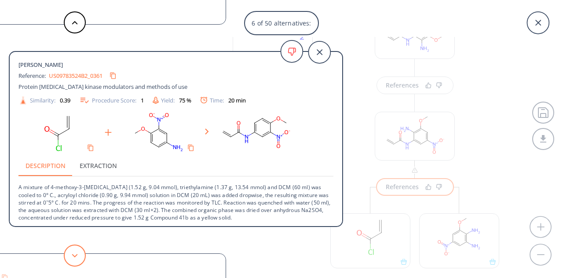
click at [70, 255] on button at bounding box center [75, 255] width 22 height 22
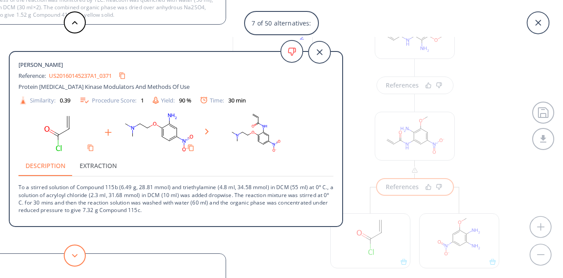
click at [70, 255] on button at bounding box center [75, 255] width 22 height 22
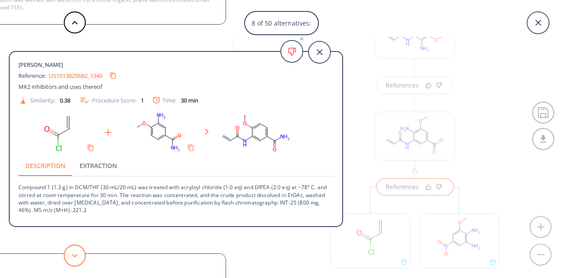
click at [70, 255] on button at bounding box center [75, 255] width 22 height 22
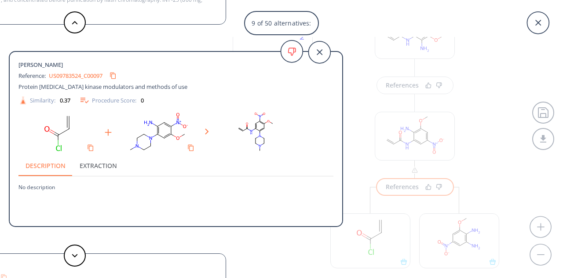
click at [387, 47] on div "9 of 50 alternatives: Amide [PERSON_NAME] Reference: EP2657304A1_0132 Azo Dye, …" at bounding box center [281, 139] width 563 height 278
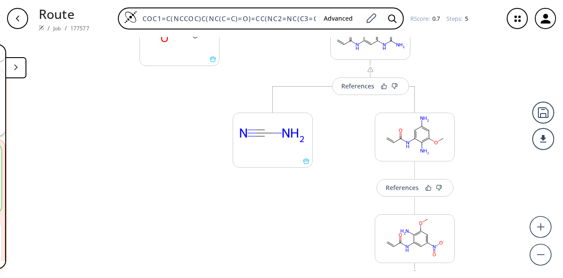
scroll to position [158, 0]
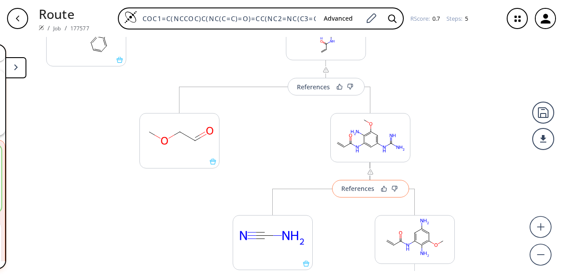
click at [357, 185] on div "References" at bounding box center [357, 188] width 33 height 6
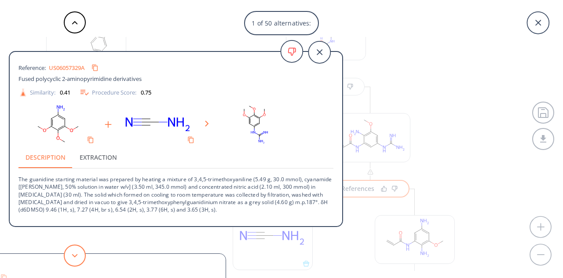
click at [80, 251] on button at bounding box center [75, 255] width 22 height 22
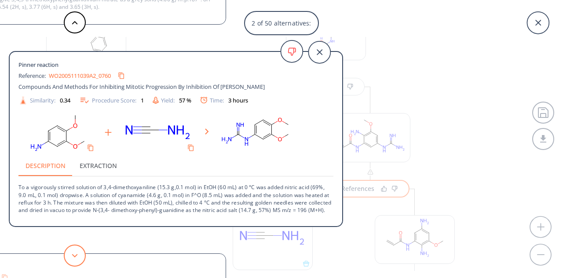
click at [82, 255] on button at bounding box center [75, 255] width 22 height 22
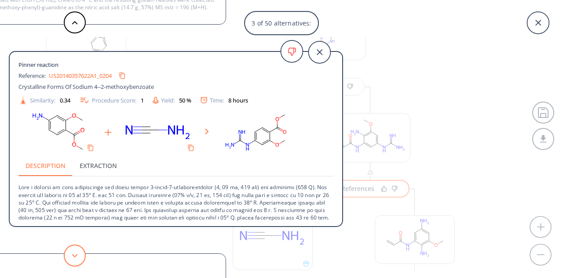
click at [84, 256] on button at bounding box center [75, 255] width 22 height 22
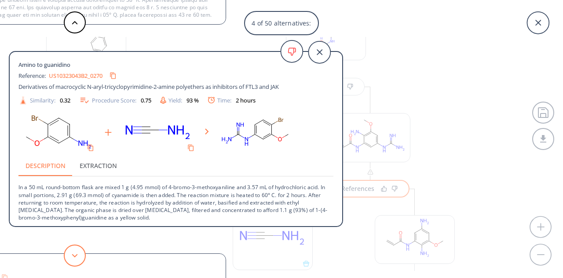
click at [84, 251] on button at bounding box center [75, 255] width 22 height 22
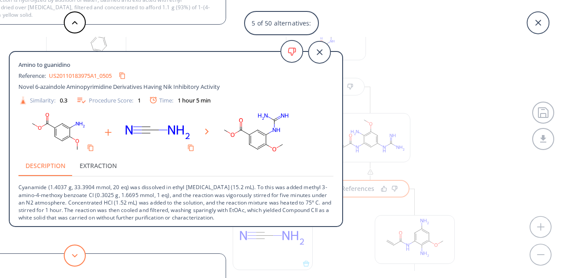
click at [75, 258] on button at bounding box center [75, 255] width 22 height 22
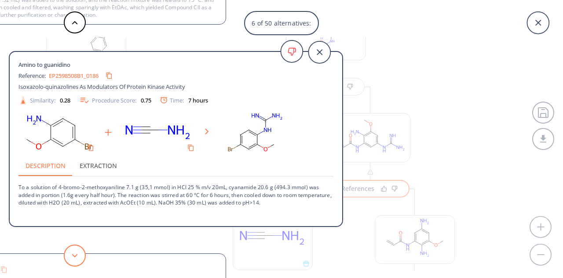
click at [75, 257] on icon at bounding box center [75, 256] width 6 height 4
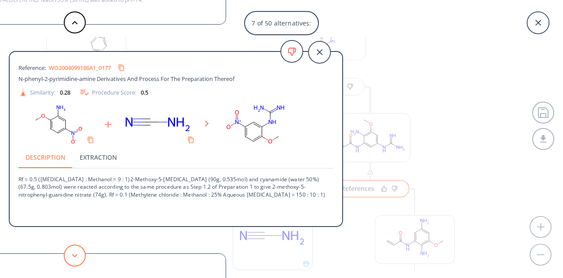
click at [78, 255] on button at bounding box center [75, 255] width 22 height 22
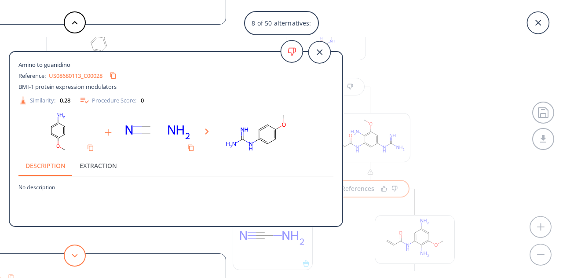
click at [78, 255] on button at bounding box center [75, 255] width 22 height 22
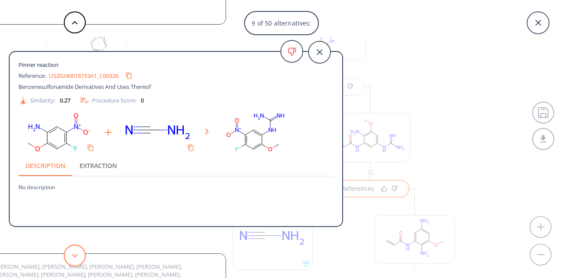
click at [82, 255] on button at bounding box center [75, 255] width 22 height 22
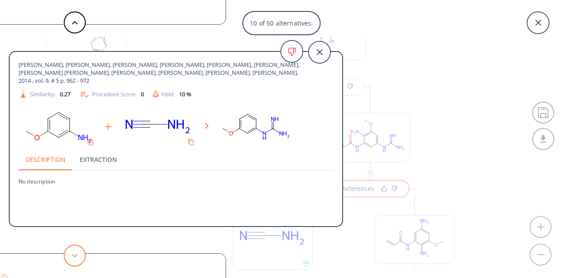
click at [81, 249] on button at bounding box center [75, 255] width 22 height 22
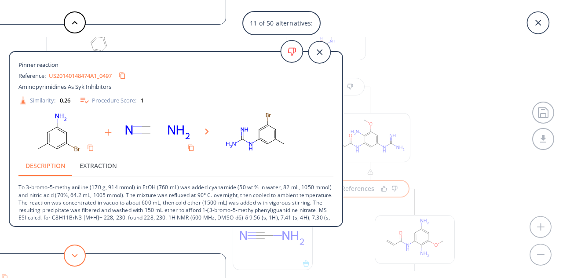
click at [72, 247] on button at bounding box center [75, 255] width 22 height 22
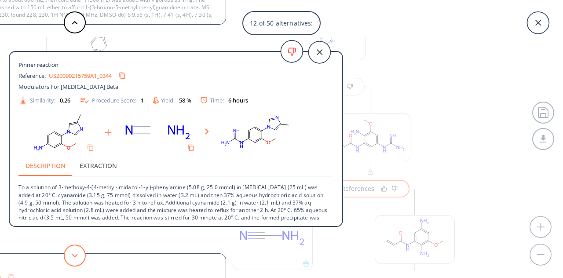
click at [72, 247] on button at bounding box center [75, 255] width 22 height 22
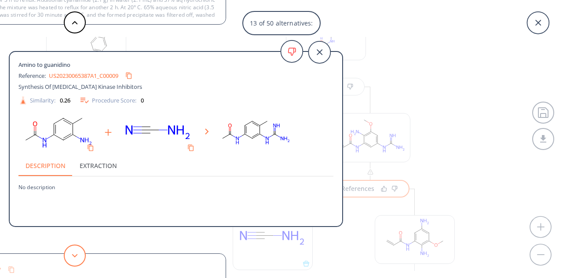
click at [72, 247] on button at bounding box center [75, 255] width 22 height 22
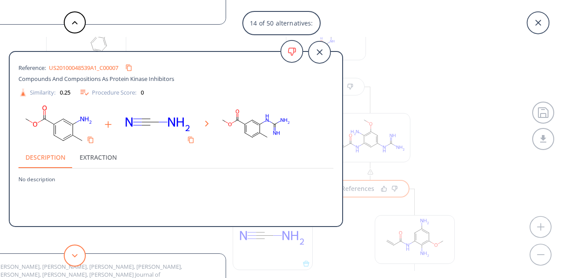
click at [72, 247] on button at bounding box center [75, 255] width 22 height 22
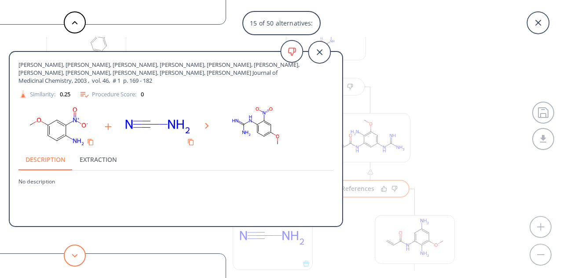
click at [72, 247] on button at bounding box center [75, 255] width 22 height 22
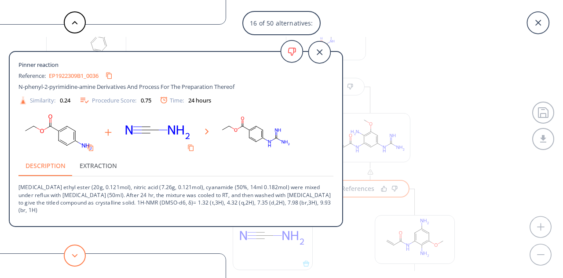
click at [72, 247] on button at bounding box center [75, 255] width 22 height 22
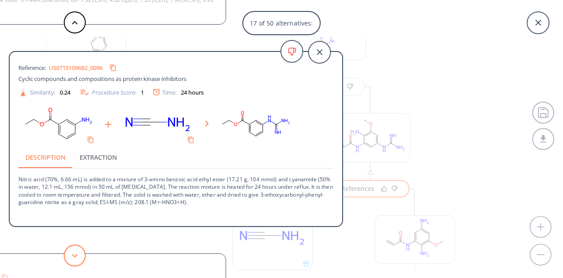
click at [72, 247] on button at bounding box center [75, 255] width 22 height 22
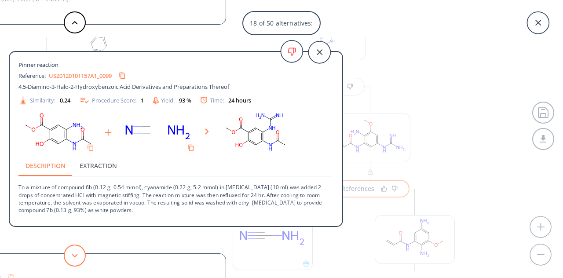
click at [72, 247] on button at bounding box center [75, 255] width 22 height 22
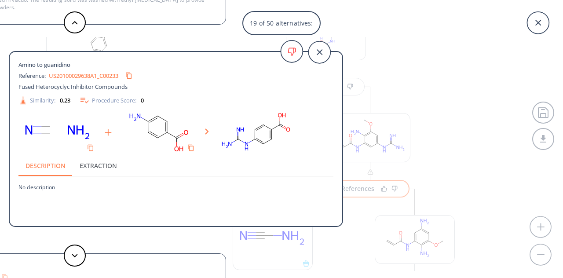
drag, startPoint x: 72, startPoint y: 247, endPoint x: 51, endPoint y: 241, distance: 22.2
click at [72, 247] on button at bounding box center [75, 255] width 22 height 22
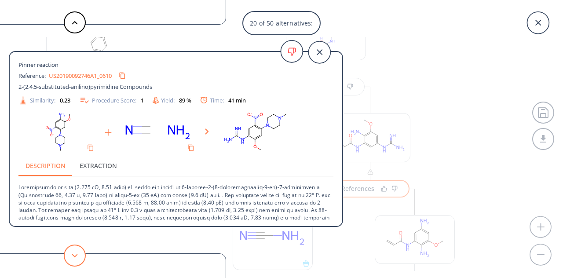
click at [74, 260] on button at bounding box center [75, 255] width 22 height 22
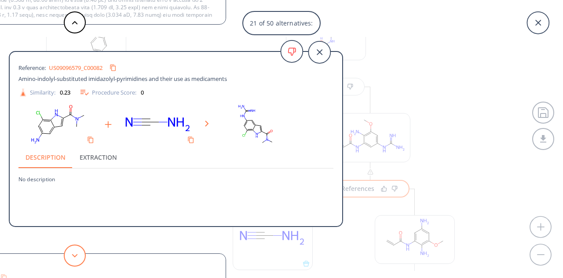
click at [75, 260] on button at bounding box center [75, 255] width 22 height 22
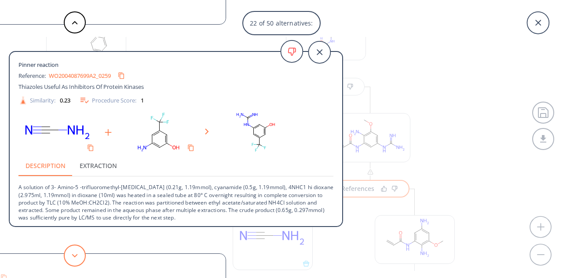
click at [75, 260] on button at bounding box center [75, 255] width 22 height 22
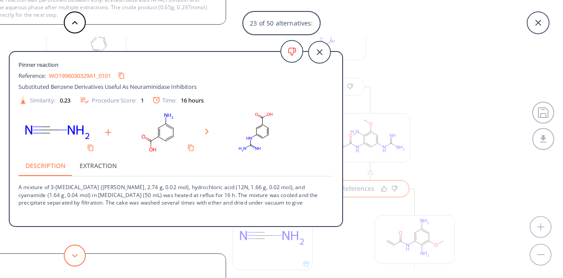
click at [75, 260] on button at bounding box center [75, 255] width 22 height 22
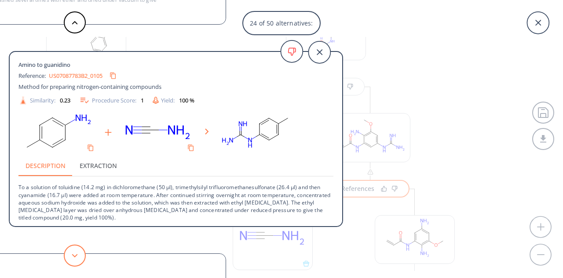
click at [76, 254] on icon at bounding box center [75, 256] width 6 height 4
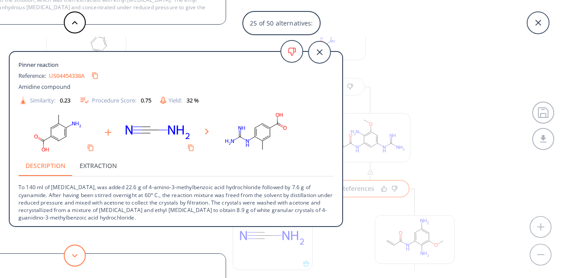
click at [76, 254] on icon at bounding box center [75, 256] width 6 height 4
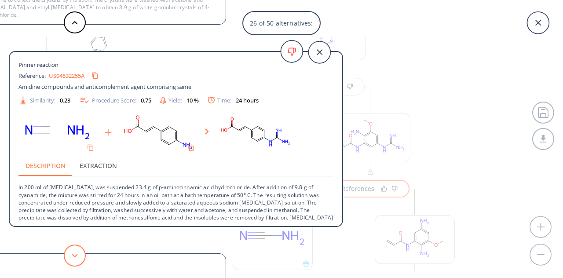
click at [76, 254] on icon at bounding box center [75, 256] width 6 height 4
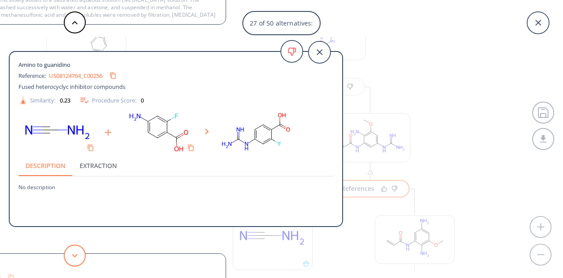
click at [76, 254] on icon at bounding box center [75, 256] width 6 height 4
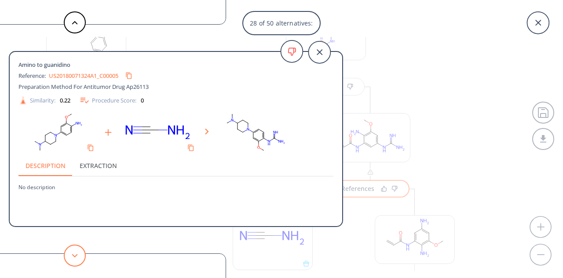
click at [76, 254] on icon at bounding box center [75, 256] width 6 height 4
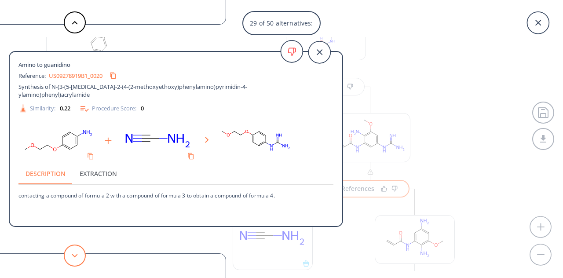
click at [76, 254] on icon at bounding box center [75, 256] width 6 height 4
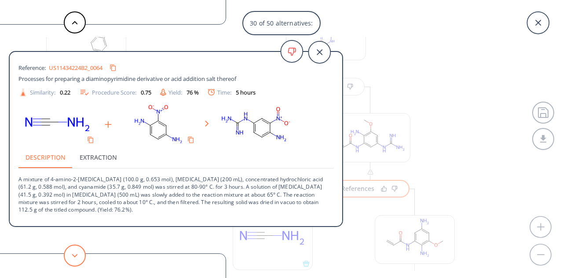
click at [76, 254] on icon at bounding box center [75, 256] width 6 height 4
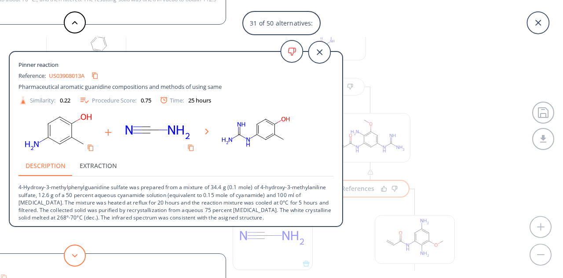
click at [78, 255] on button at bounding box center [75, 255] width 22 height 22
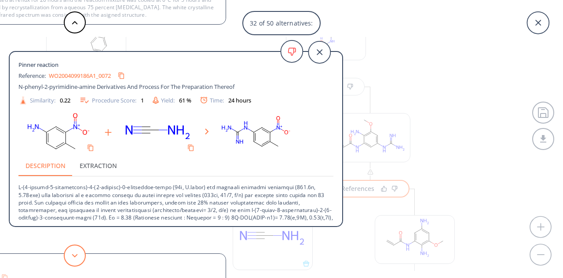
click at [82, 256] on button at bounding box center [75, 255] width 22 height 22
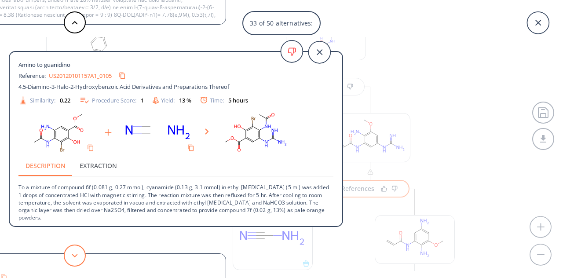
click at [78, 248] on button at bounding box center [75, 255] width 22 height 22
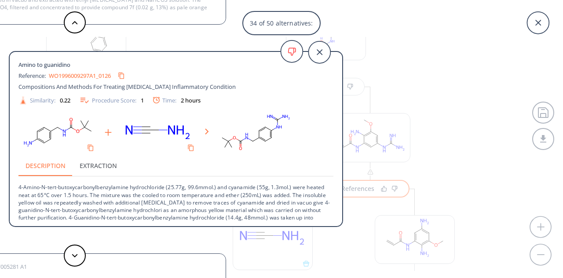
click at [86, 256] on div at bounding box center [75, 255] width 26 height 22
click at [76, 258] on button at bounding box center [75, 255] width 22 height 22
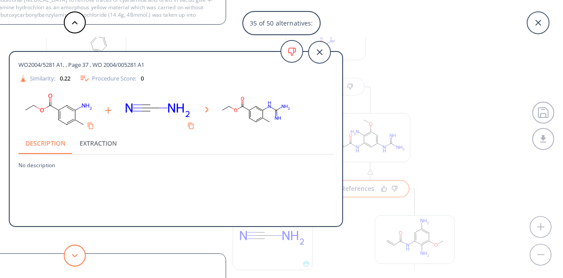
click at [75, 258] on button at bounding box center [75, 255] width 22 height 22
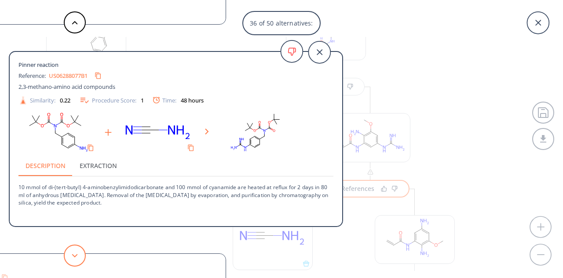
click at [70, 258] on button at bounding box center [75, 255] width 22 height 22
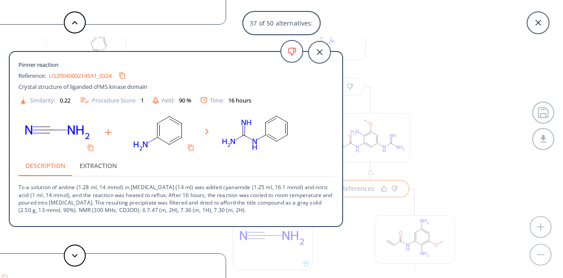
click at [440, 105] on div "37 of 50 alternatives: Reference: US06057329A Fused polycyclic 2-aminopyrimidin…" at bounding box center [281, 139] width 563 height 278
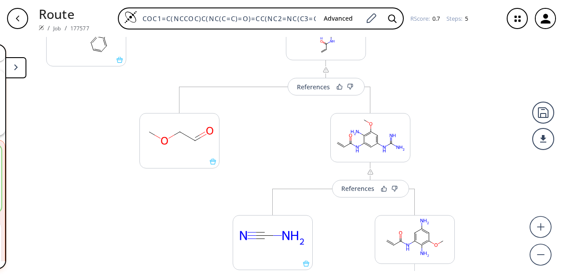
scroll to position [55, 0]
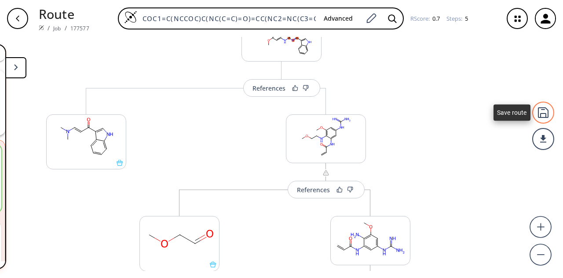
click at [549, 111] on div at bounding box center [543, 113] width 22 height 22
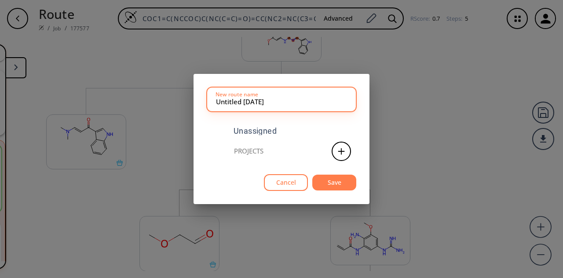
click at [262, 152] on div "Projects" at bounding box center [248, 151] width 29 height 7
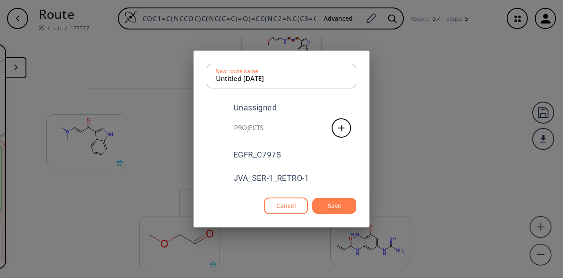
click at [262, 152] on div "EGFR_C797S" at bounding box center [256, 155] width 47 height 8
click at [273, 171] on div "JVA_SER-1_RETRO-1" at bounding box center [281, 177] width 149 height 21
click at [270, 154] on div "EGFR_C797S" at bounding box center [256, 155] width 47 height 8
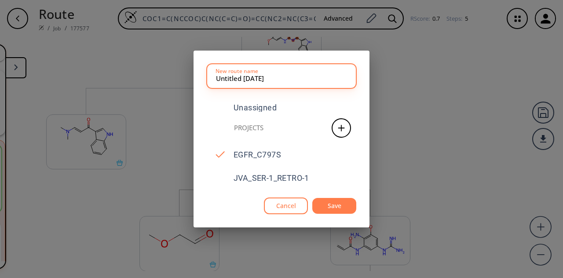
drag, startPoint x: 291, startPoint y: 76, endPoint x: 164, endPoint y: 81, distance: 126.7
click at [164, 81] on div "Untitled [DATE] New route name Unassigned Projects EGFR_C797S JVA_SER-1_RETRO-1…" at bounding box center [281, 139] width 563 height 278
type input "JVA_SER-1_RETRO-2"
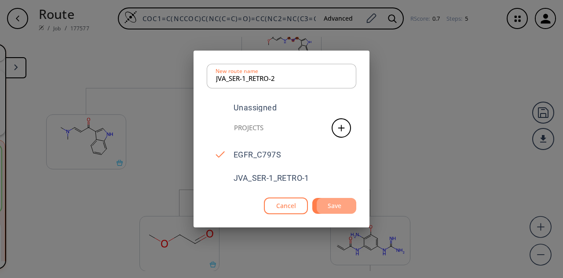
click at [325, 205] on button "Save" at bounding box center [334, 206] width 44 height 16
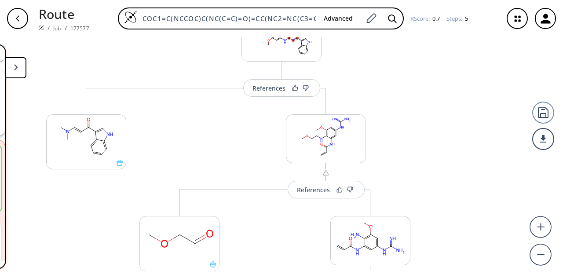
scroll to position [0, 0]
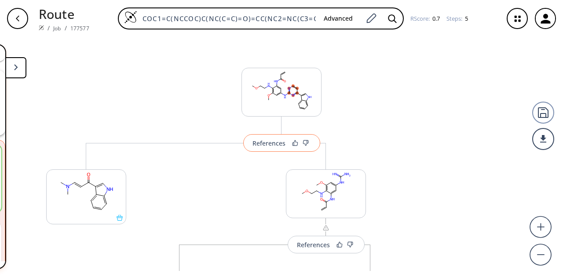
click at [263, 147] on button "References" at bounding box center [281, 143] width 77 height 18
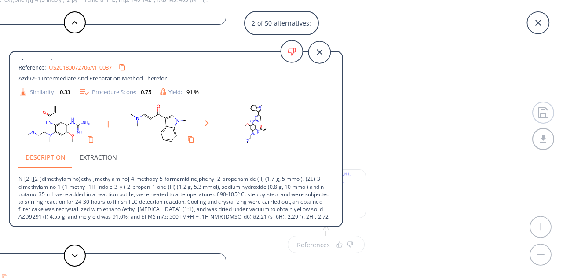
scroll to position [10, 0]
click at [79, 258] on button at bounding box center [75, 255] width 22 height 22
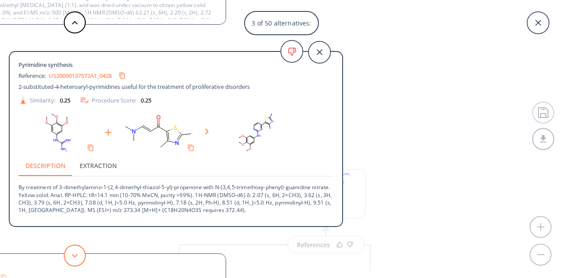
click at [79, 258] on button at bounding box center [75, 255] width 22 height 22
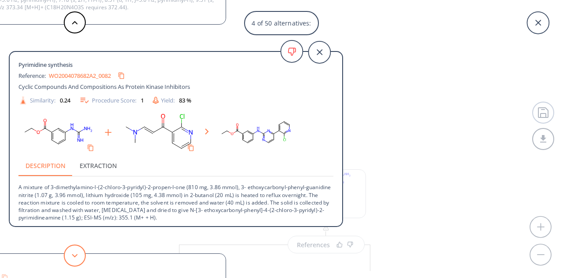
click at [76, 255] on icon at bounding box center [75, 256] width 6 height 4
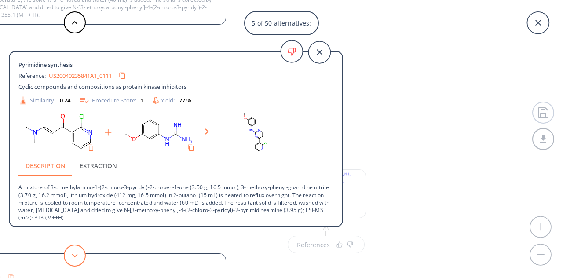
click at [69, 255] on button at bounding box center [75, 255] width 22 height 22
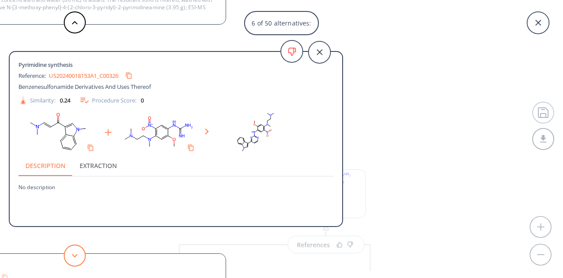
click at [69, 255] on button at bounding box center [75, 255] width 22 height 22
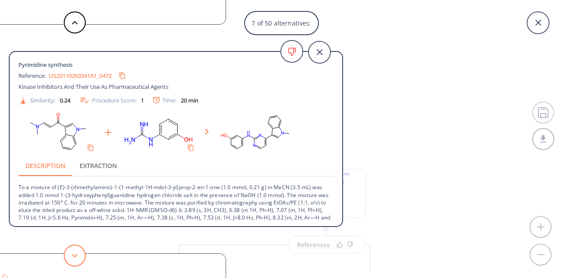
click at [74, 255] on icon at bounding box center [75, 256] width 6 height 4
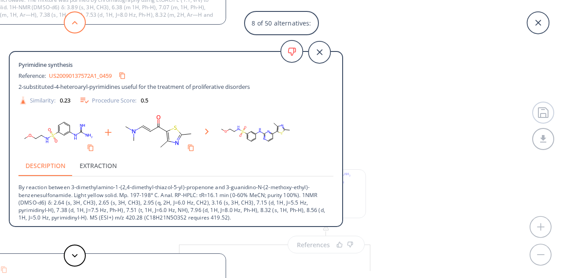
click at [75, 19] on button at bounding box center [75, 22] width 22 height 22
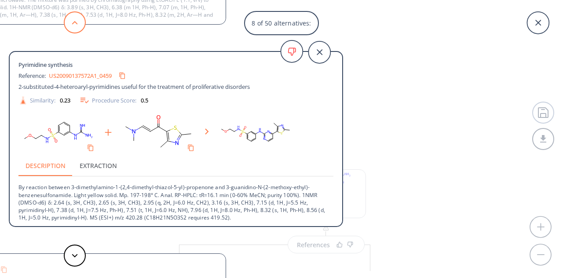
click at [75, 19] on button at bounding box center [75, 22] width 22 height 22
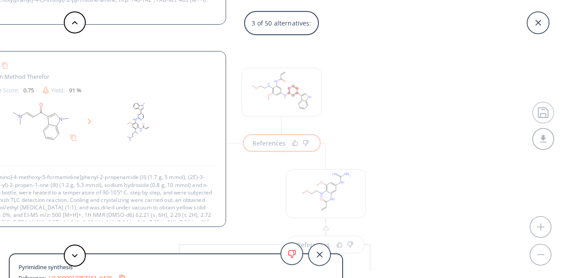
scroll to position [24, 0]
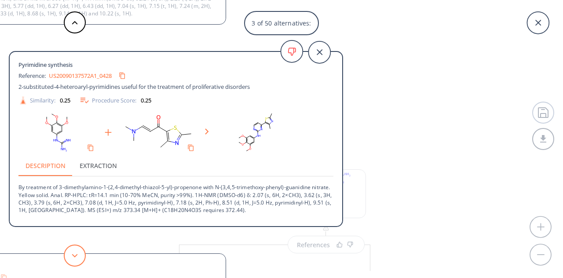
click at [75, 252] on button at bounding box center [75, 255] width 22 height 22
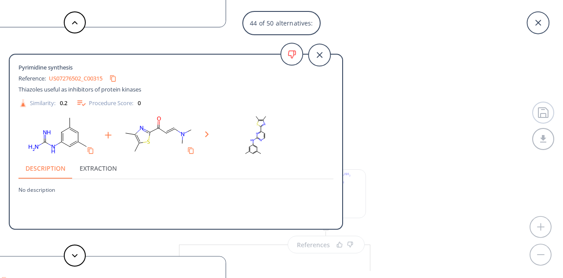
scroll to position [16, 0]
